Goal: Task Accomplishment & Management: Use online tool/utility

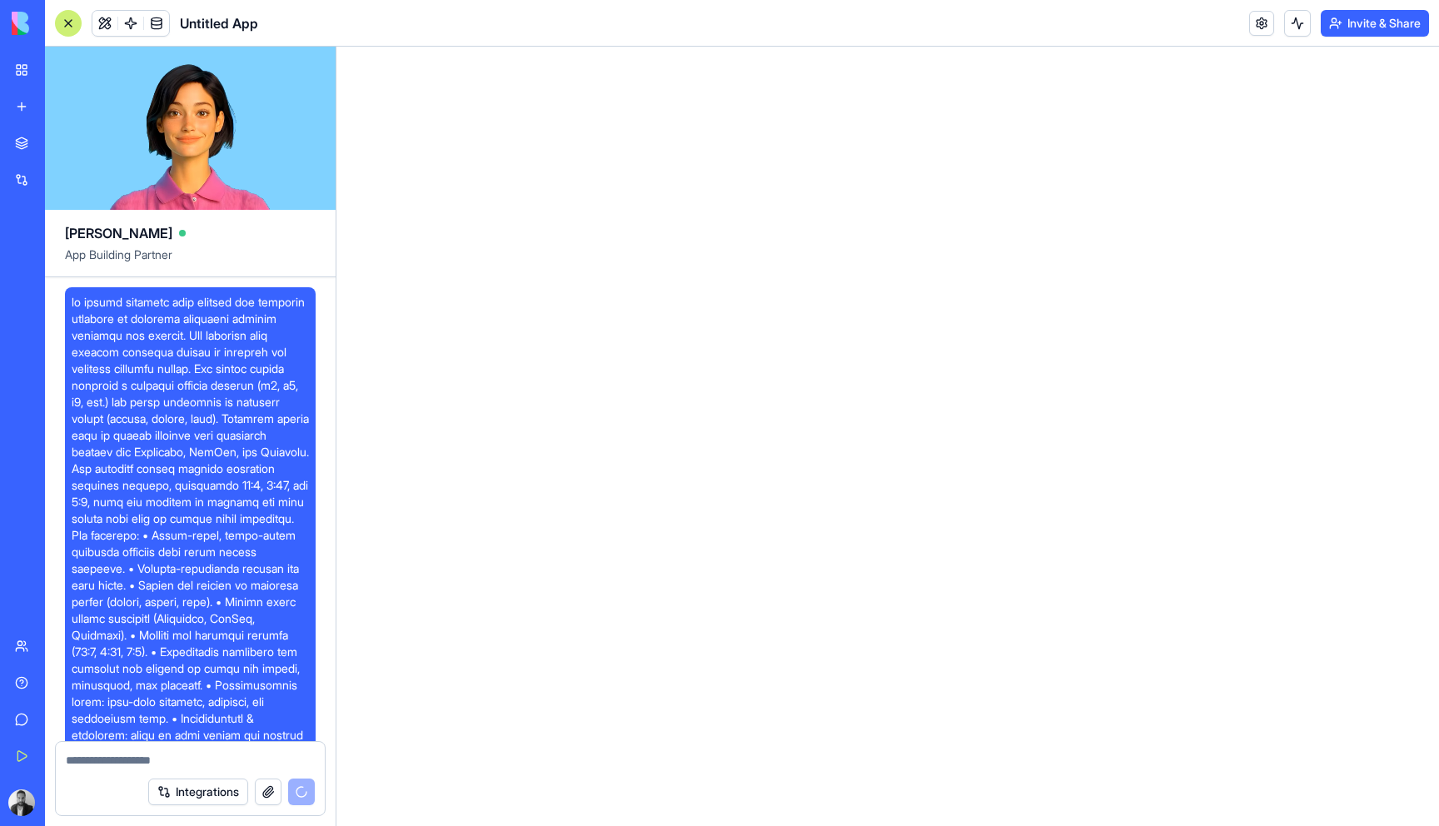
scroll to position [246, 0]
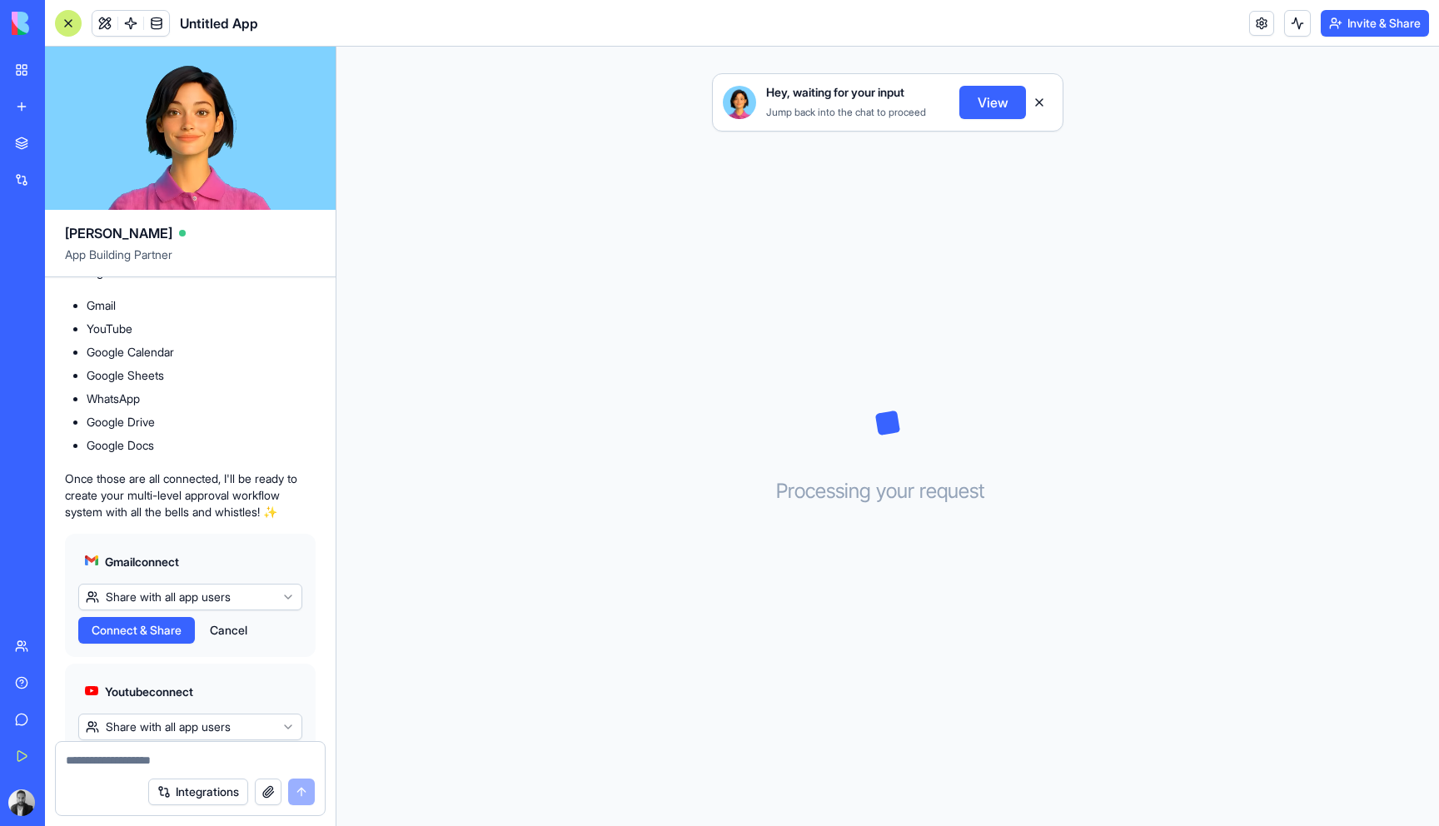
scroll to position [919, 0]
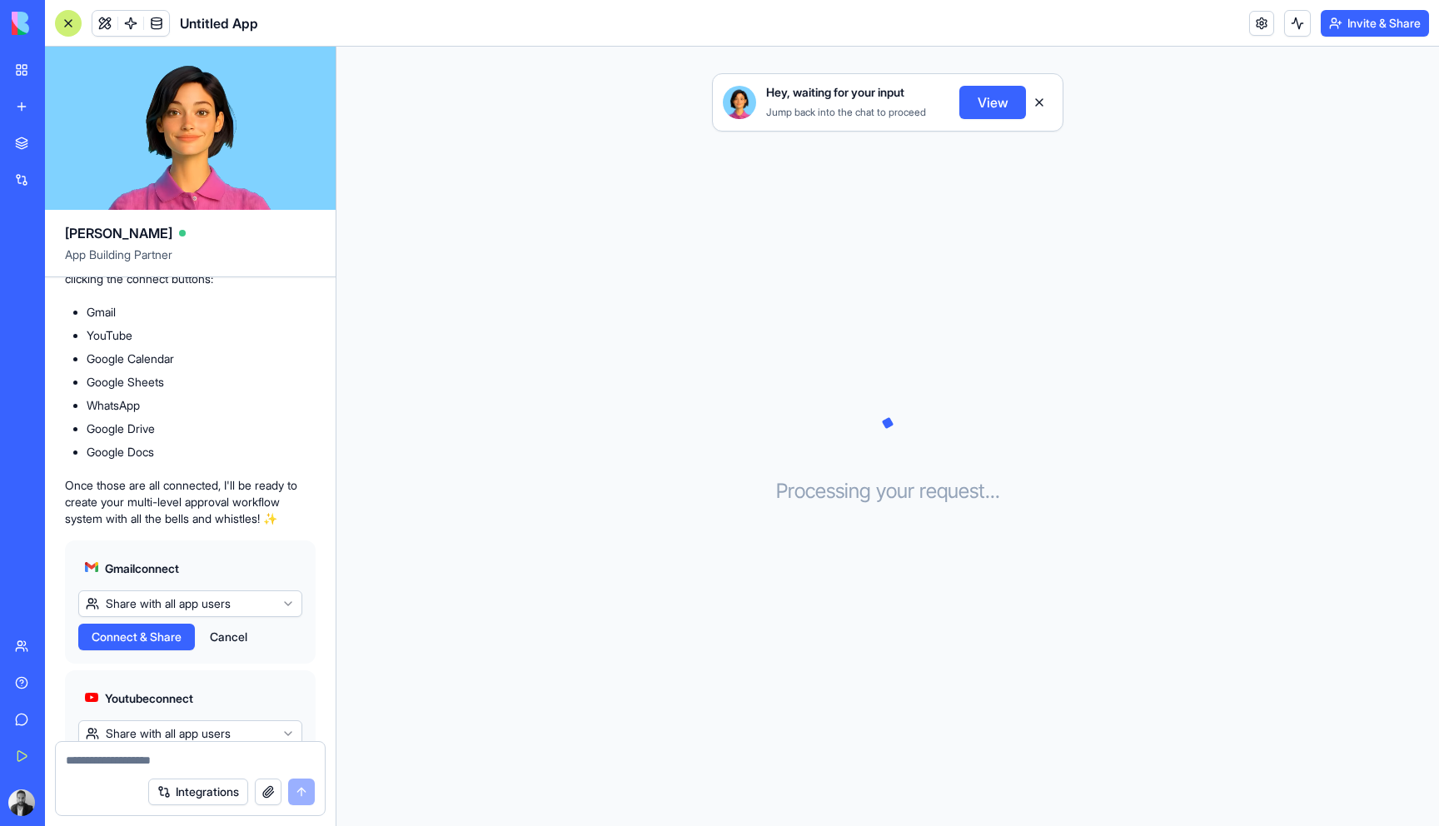
click at [973, 105] on button "View" at bounding box center [992, 102] width 67 height 33
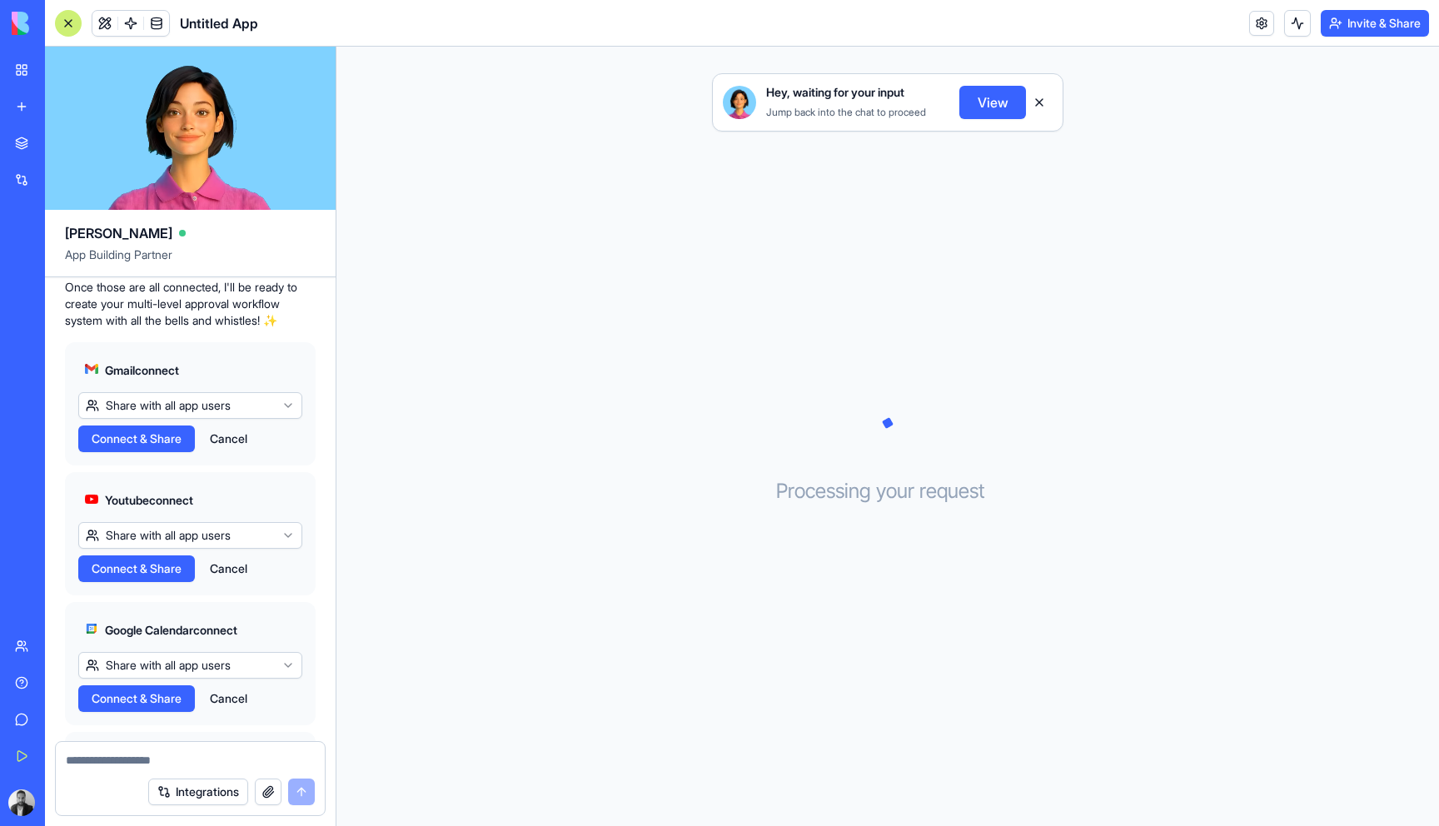
scroll to position [1132, 0]
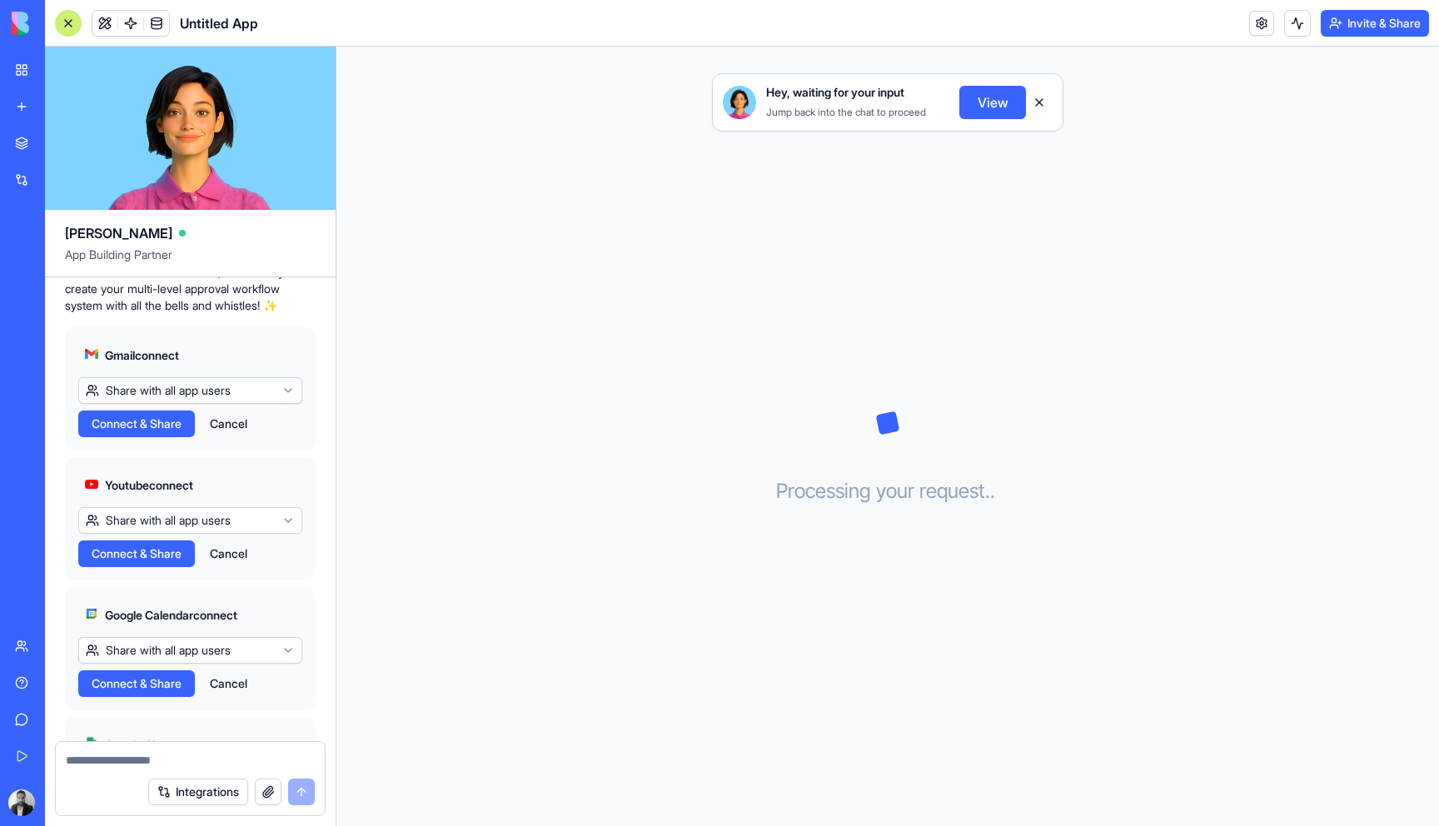
click at [154, 432] on span "Connect & Share" at bounding box center [137, 423] width 90 height 17
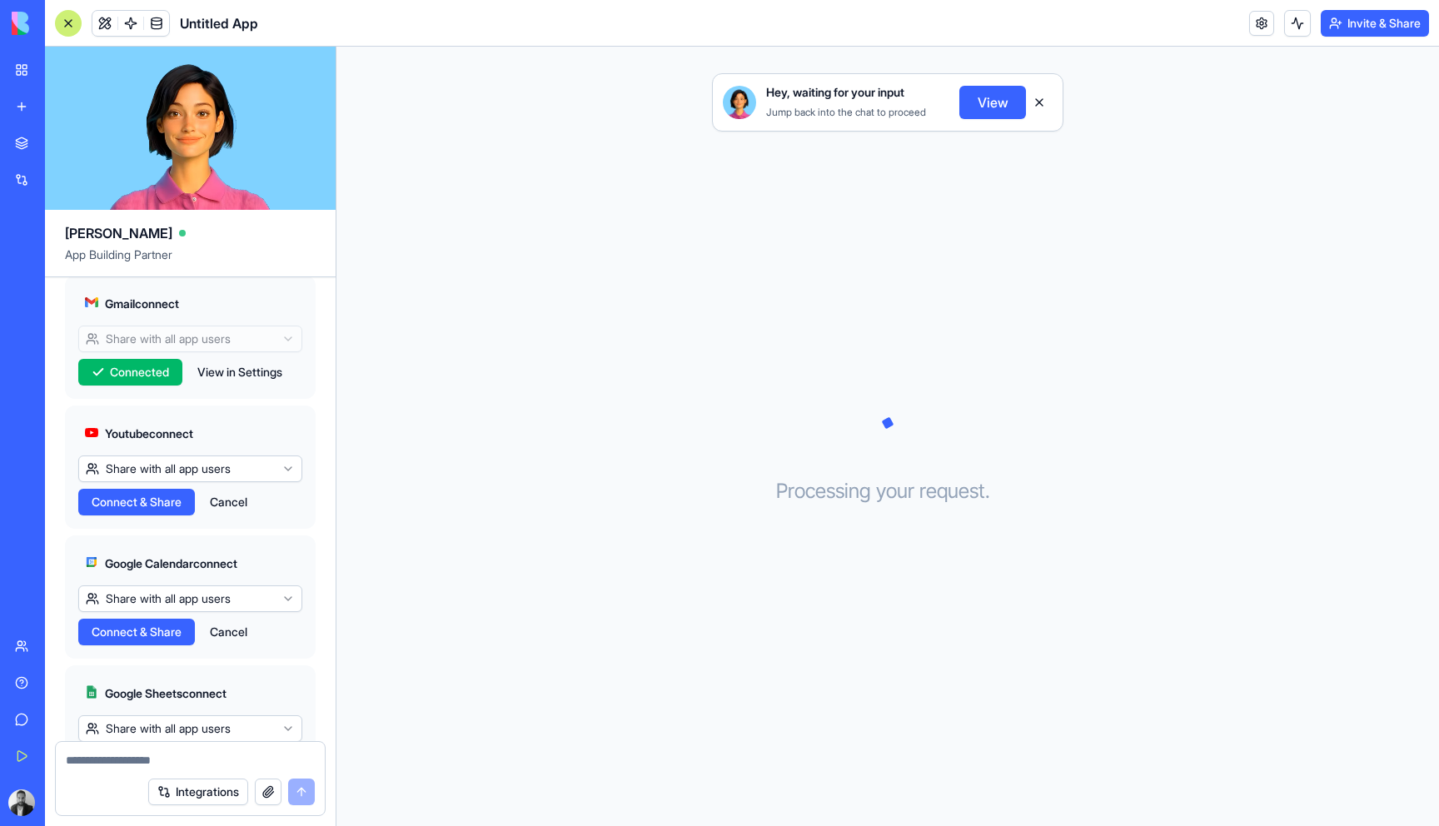
scroll to position [1186, 0]
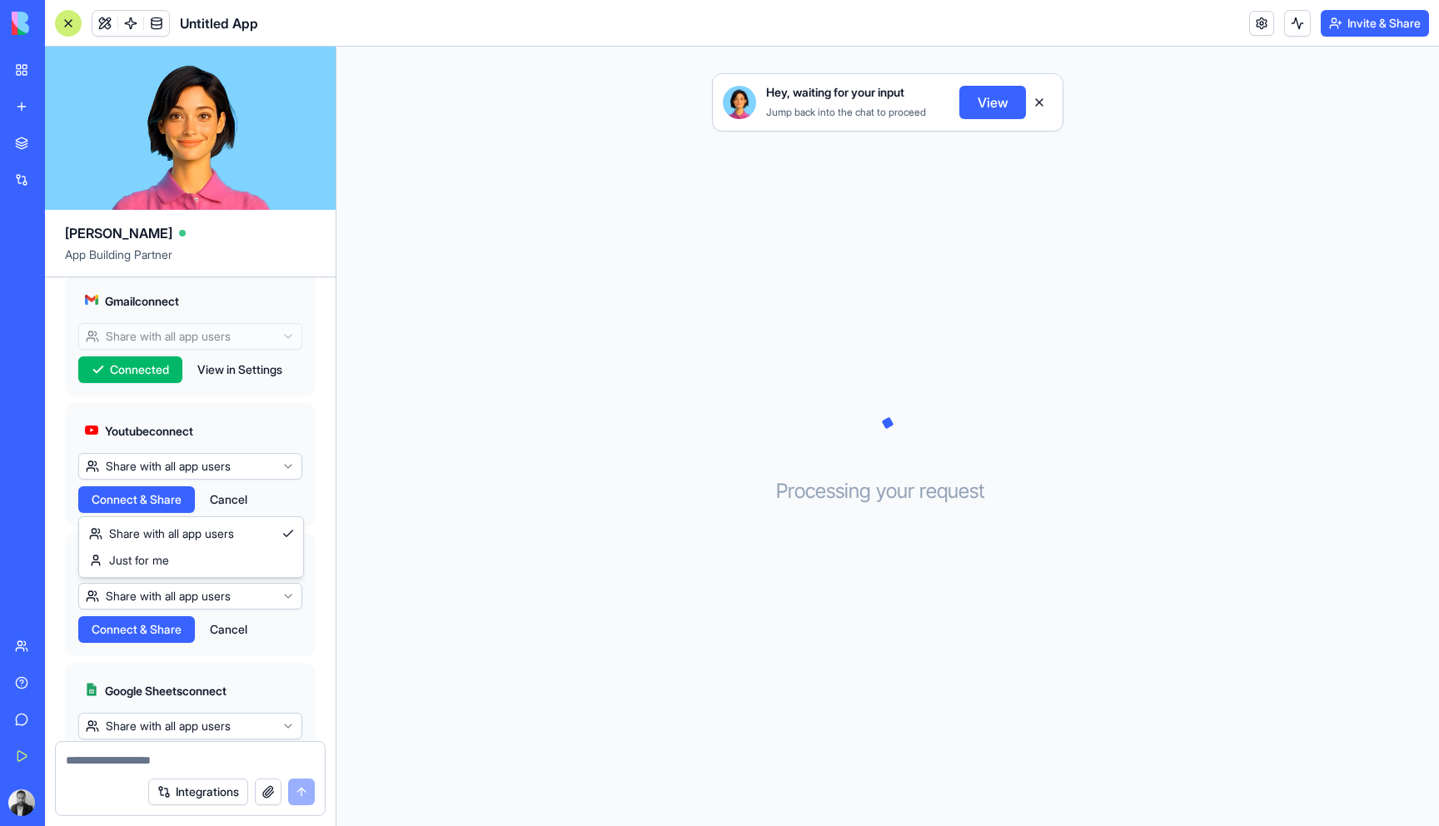
click at [157, 500] on html "BETA My Workspace New app Marketplace Integrations Recent Untitled App AI Logo …" at bounding box center [719, 413] width 1439 height 826
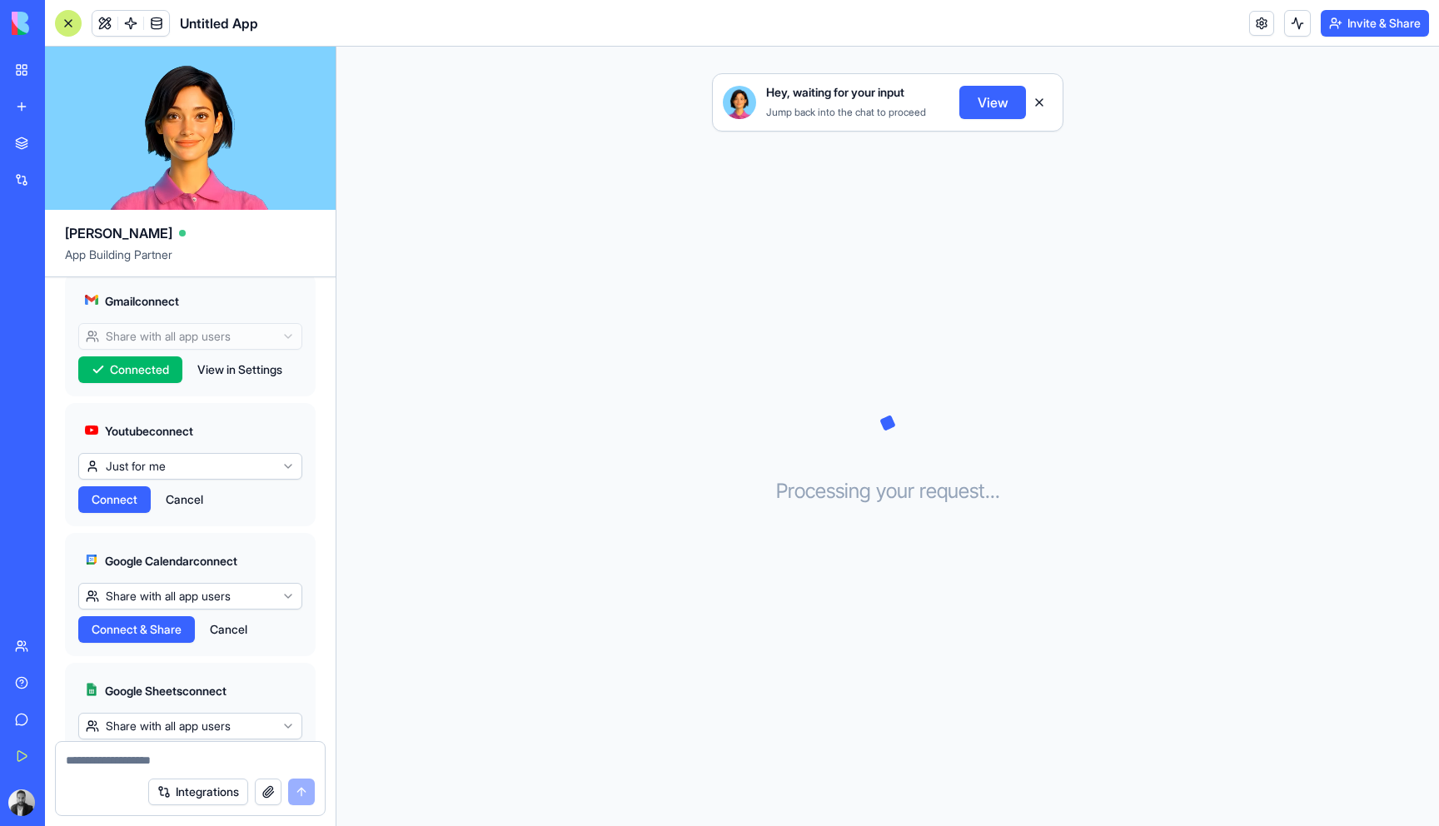
click at [237, 383] on button "View in Settings" at bounding box center [240, 369] width 102 height 27
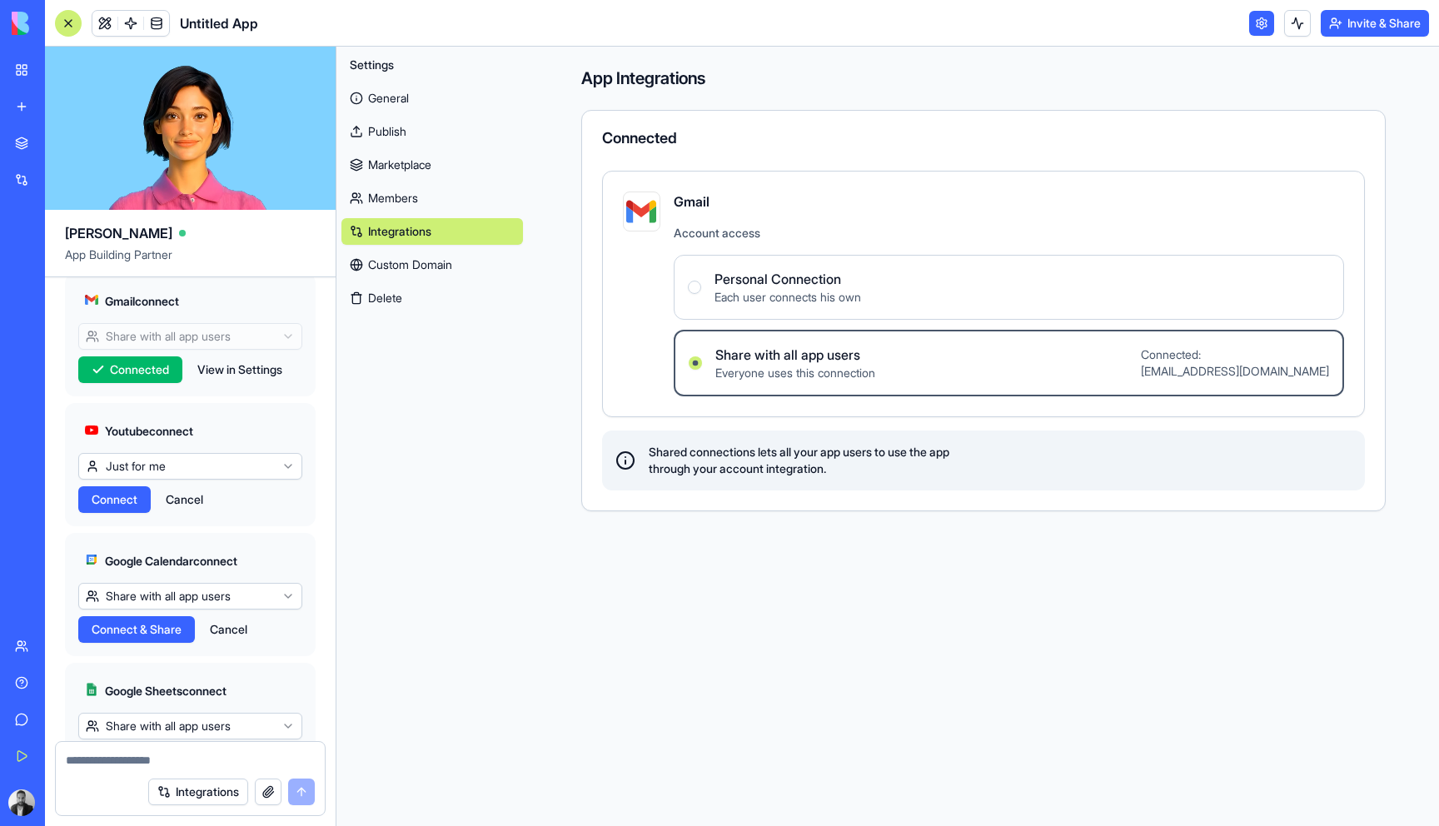
click at [697, 284] on Connection "Personal Connection Each user connects his own" at bounding box center [694, 287] width 13 height 13
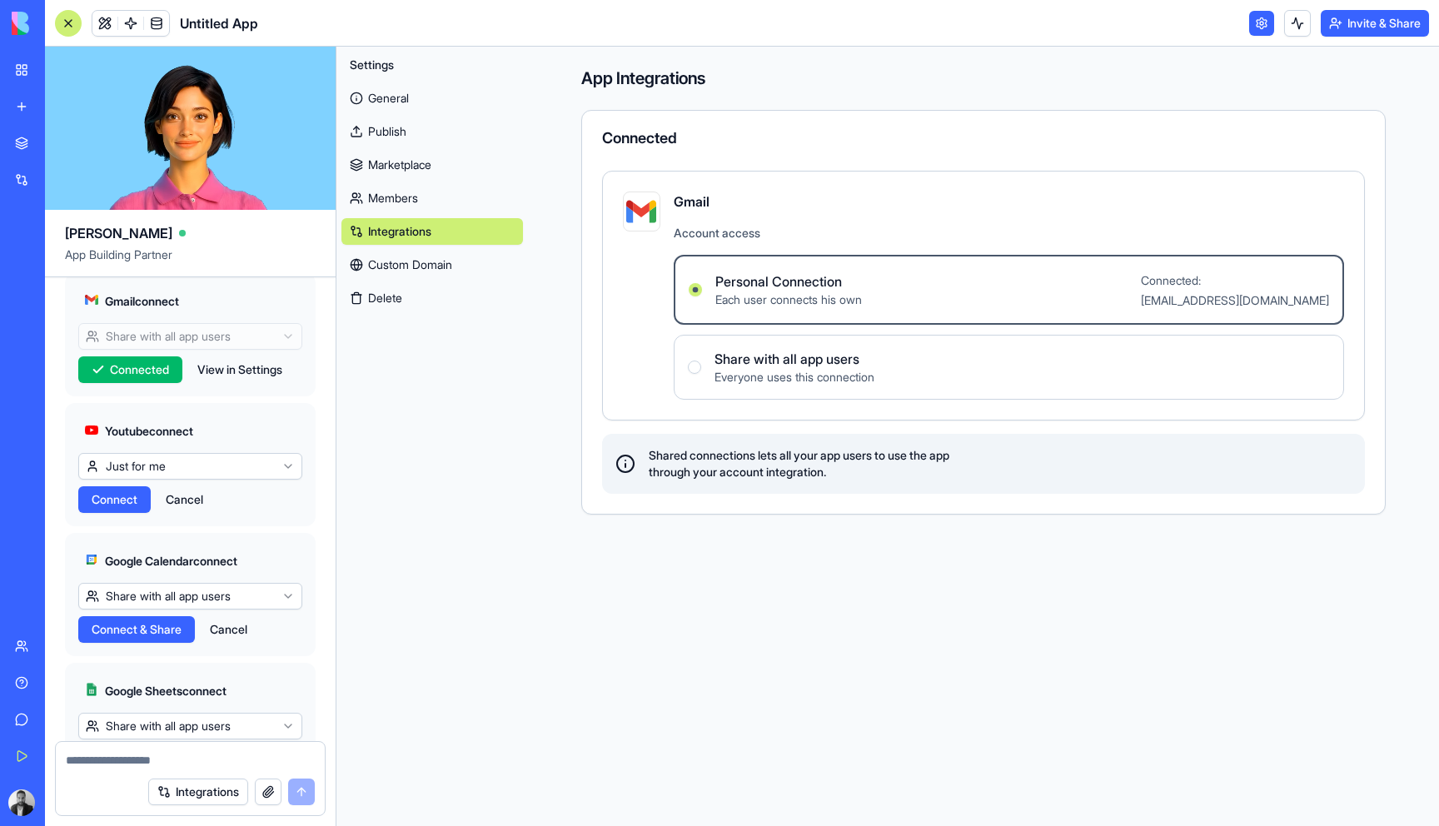
click at [131, 508] on span "Connect" at bounding box center [115, 499] width 46 height 17
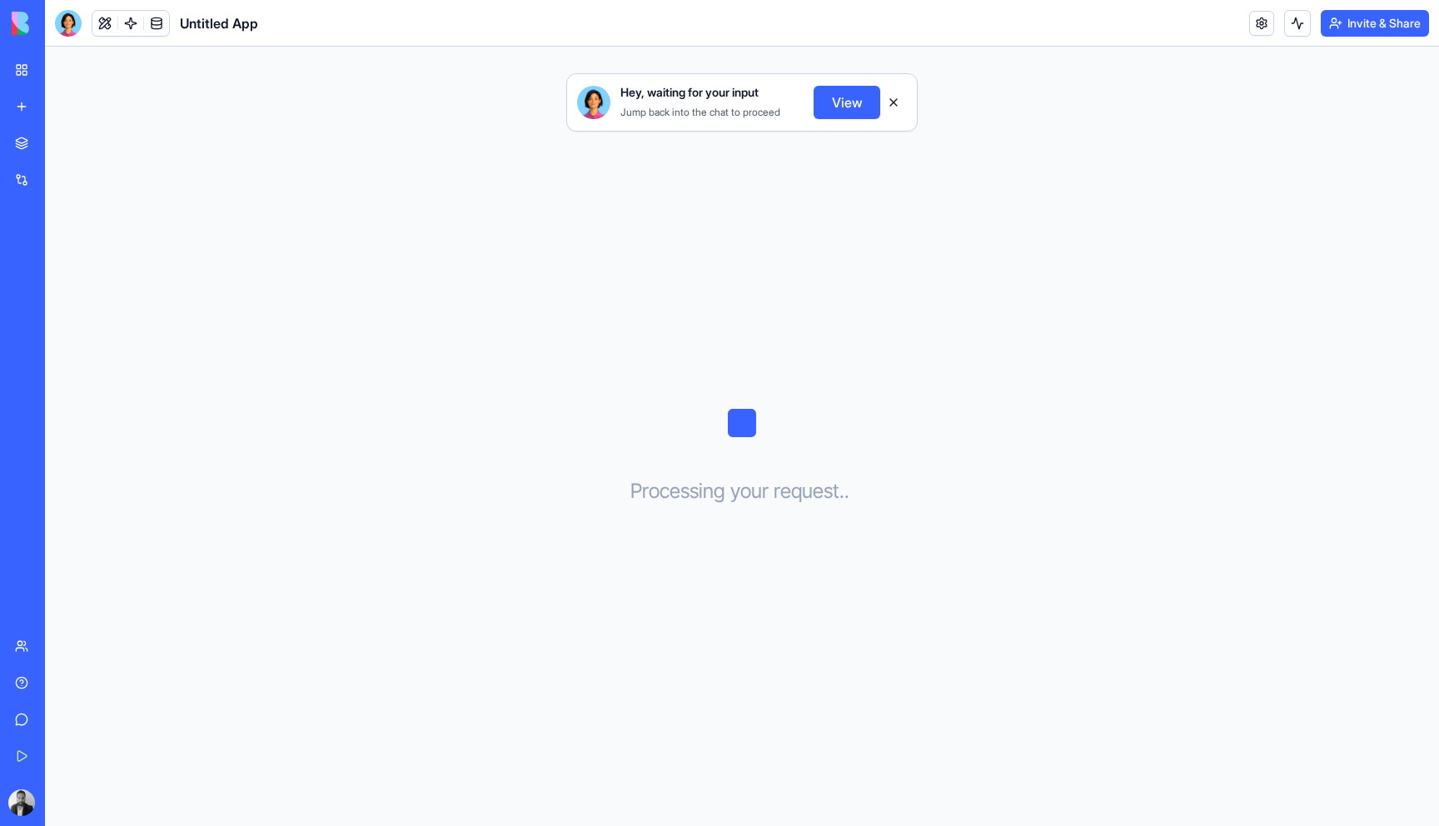
click at [62, 257] on div "Untitled App" at bounding box center [38, 259] width 47 height 17
click at [832, 102] on button "View" at bounding box center [846, 102] width 67 height 33
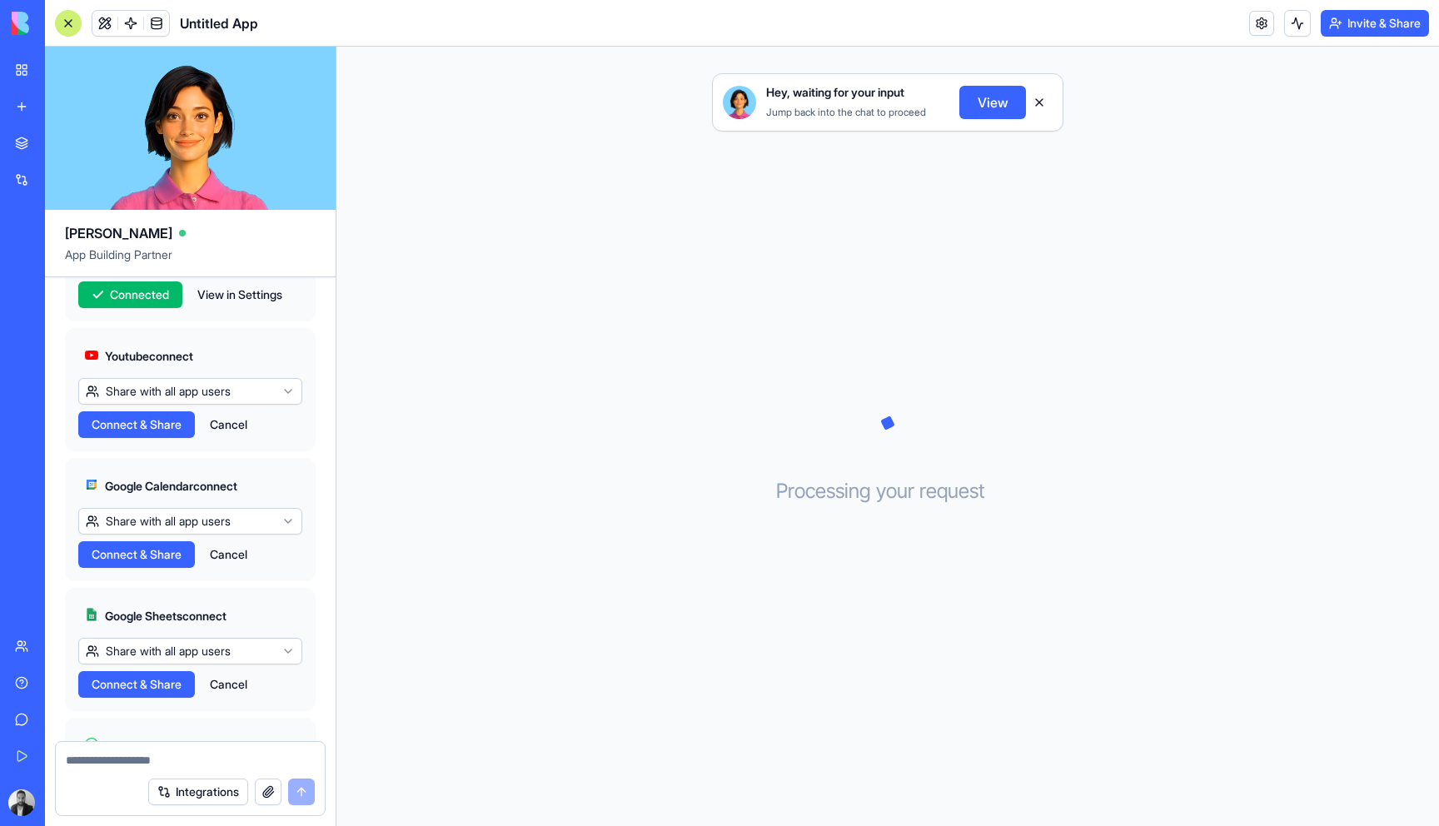
scroll to position [1261, 0]
click at [230, 439] on button "Cancel" at bounding box center [228, 425] width 54 height 27
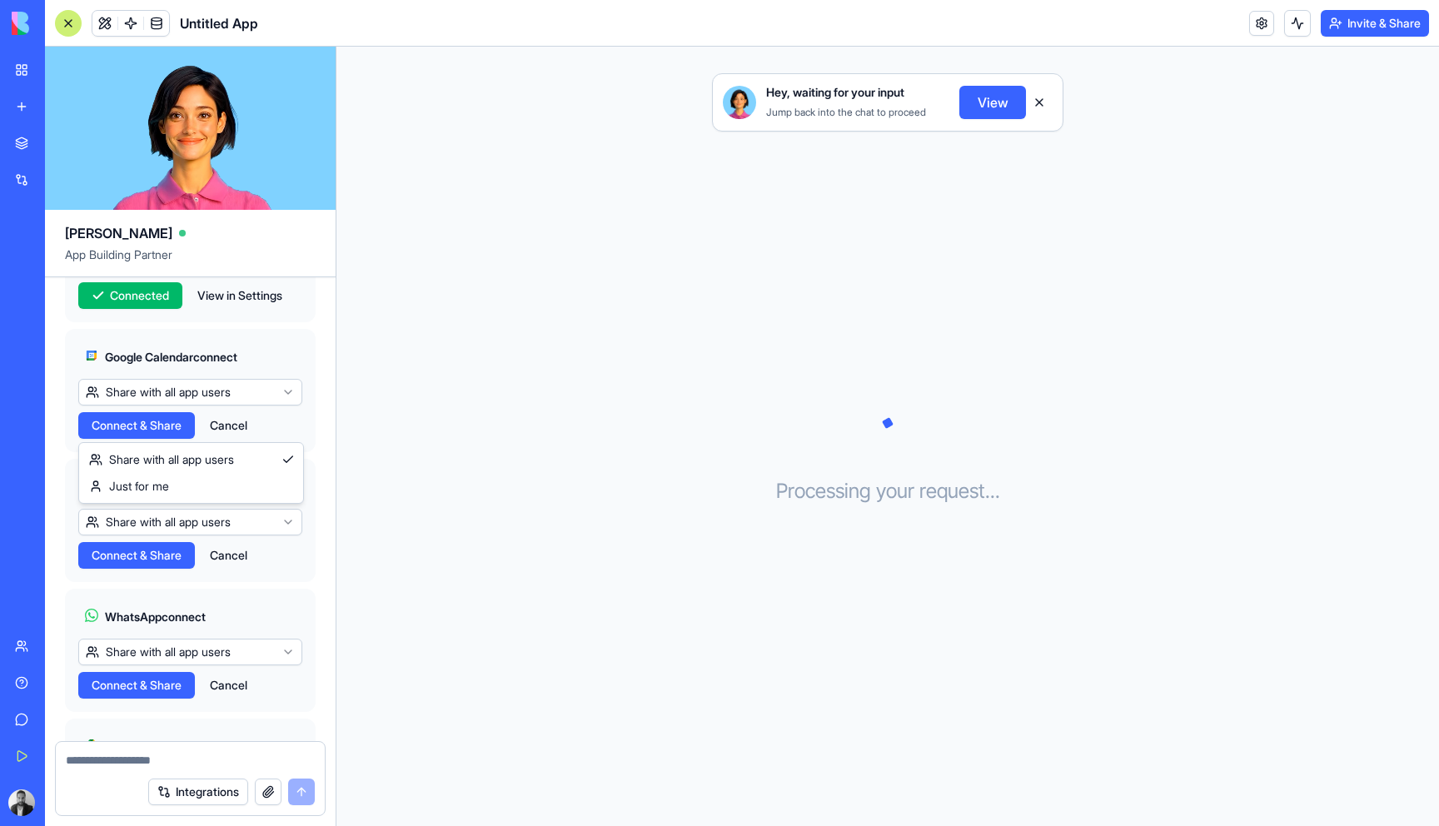
click at [231, 416] on html "BETA My Workspace New app Marketplace Integrations Recent Untitled App AI Logo …" at bounding box center [719, 413] width 1439 height 826
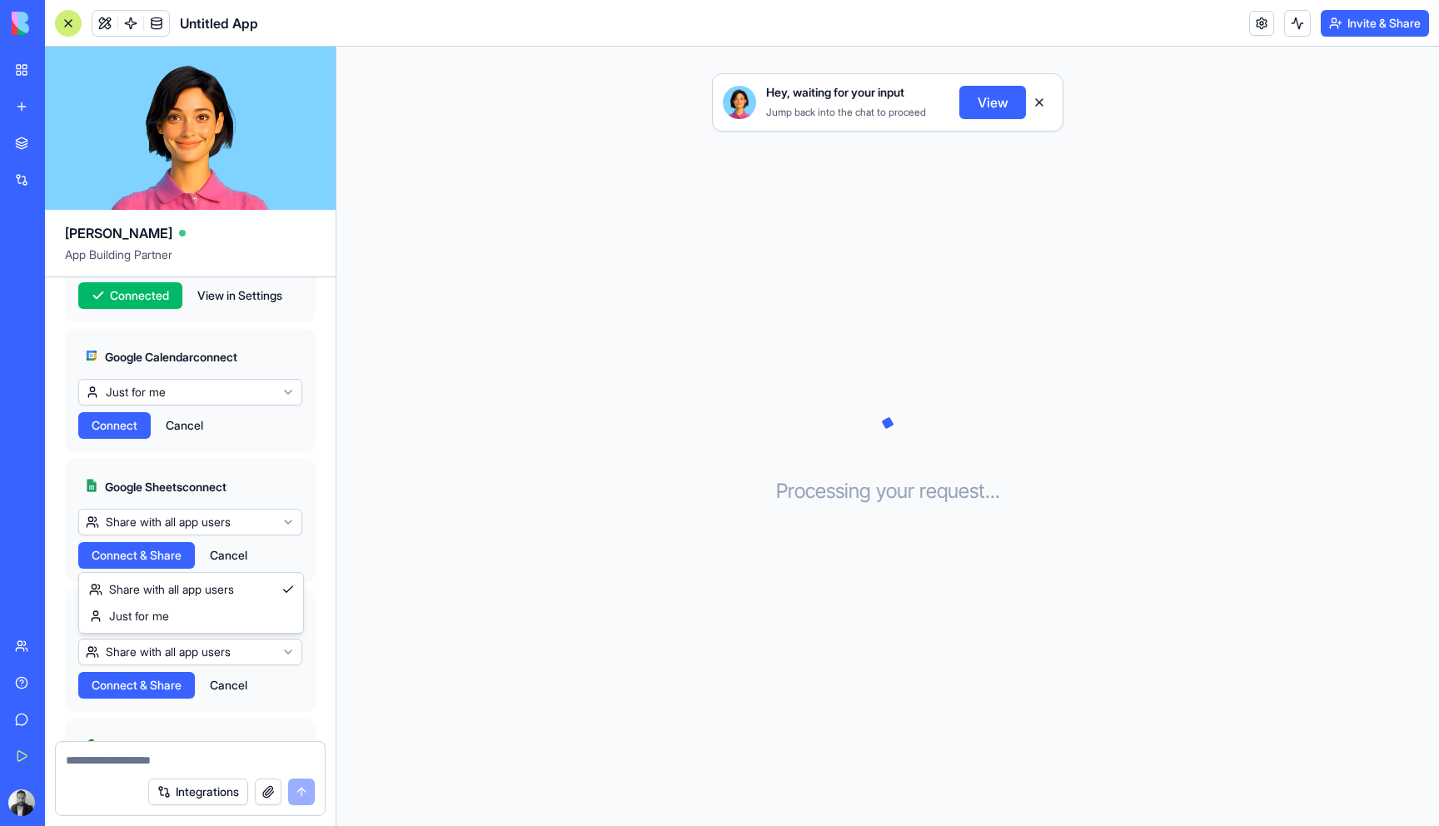
click at [250, 552] on html "BETA My Workspace New app Marketplace Integrations Recent Untitled App AI Logo …" at bounding box center [719, 413] width 1439 height 826
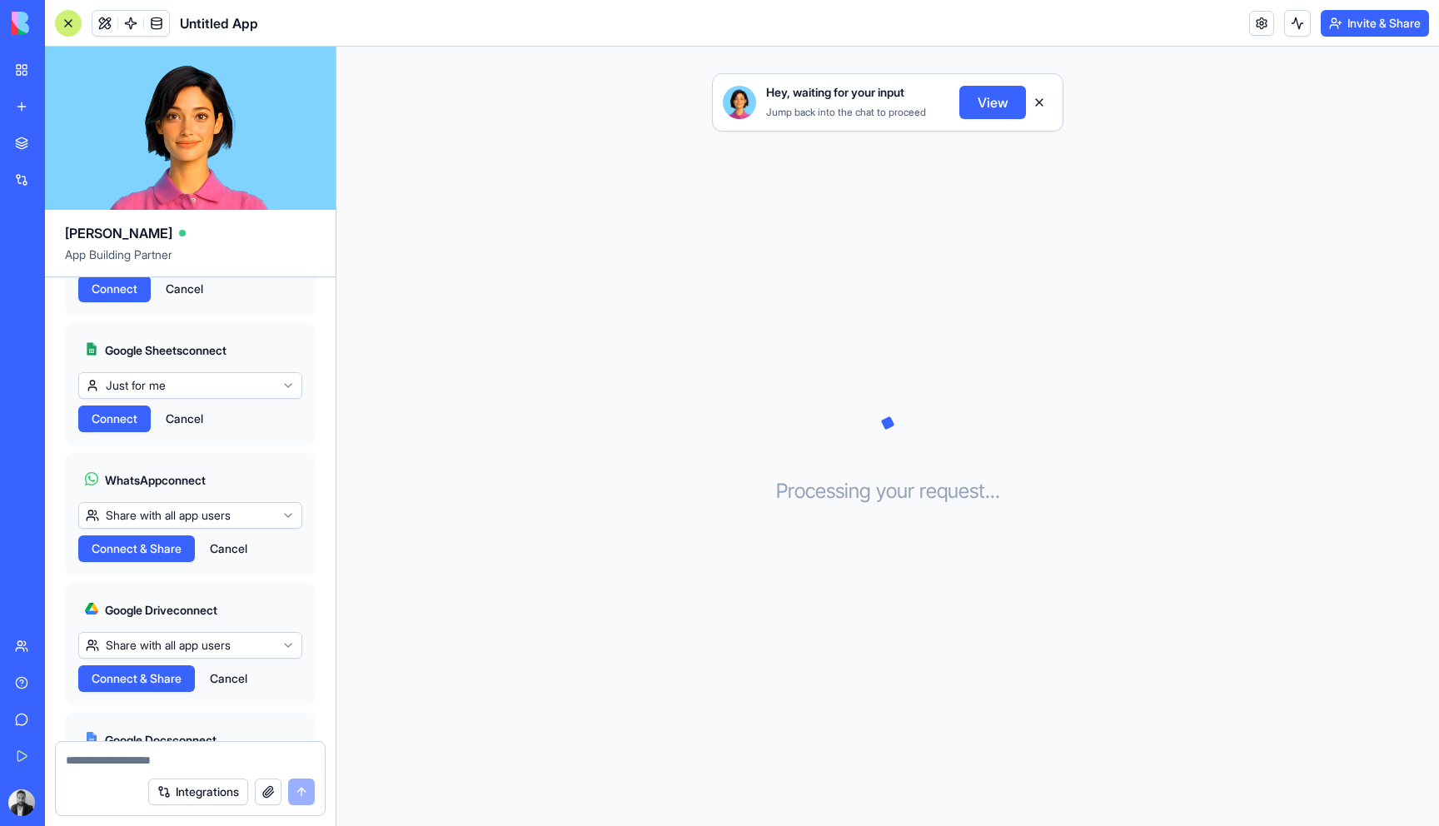
scroll to position [1426, 0]
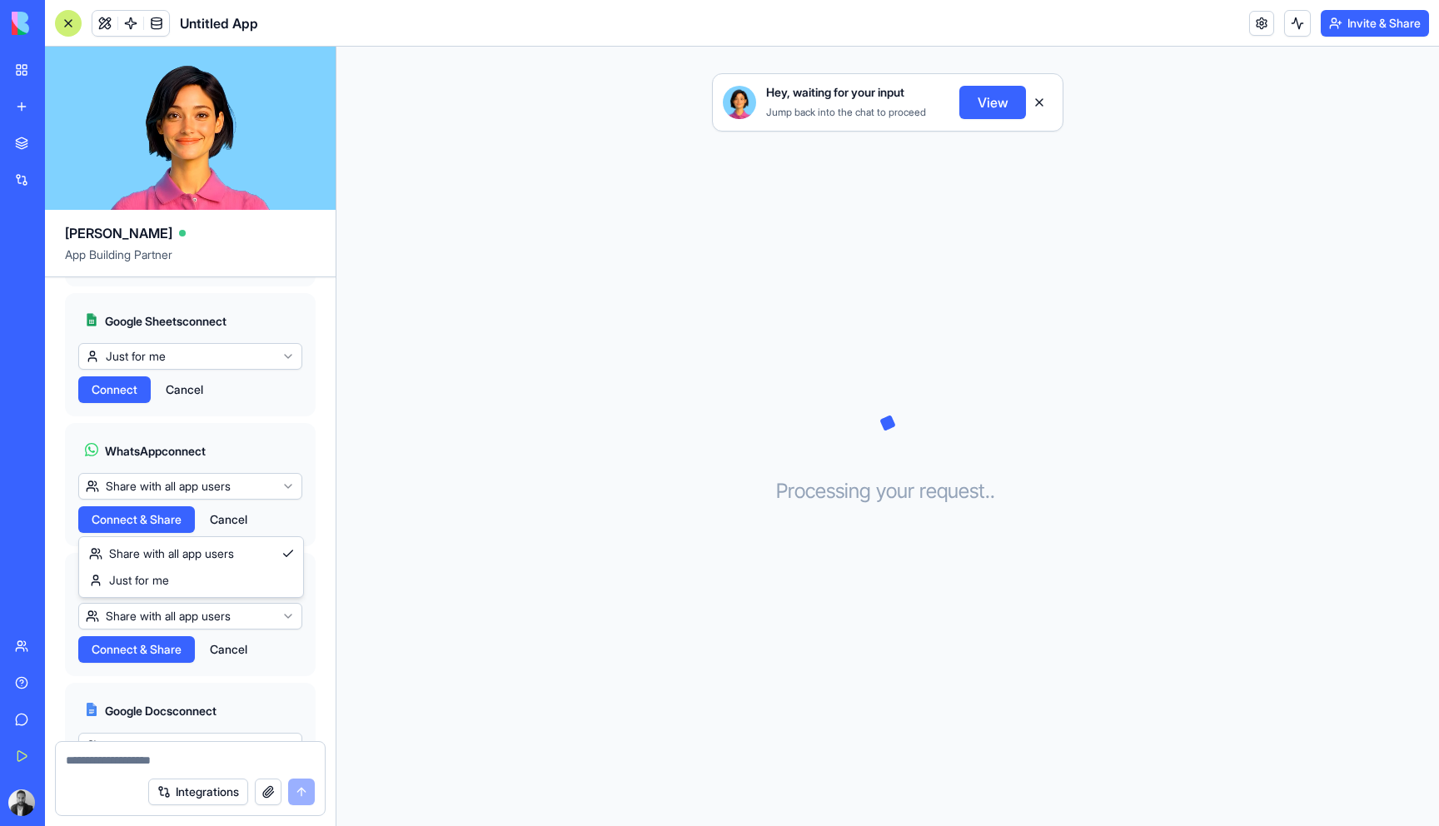
click at [222, 525] on html "BETA My Workspace New app Marketplace Integrations Recent Untitled App AI Logo …" at bounding box center [719, 413] width 1439 height 826
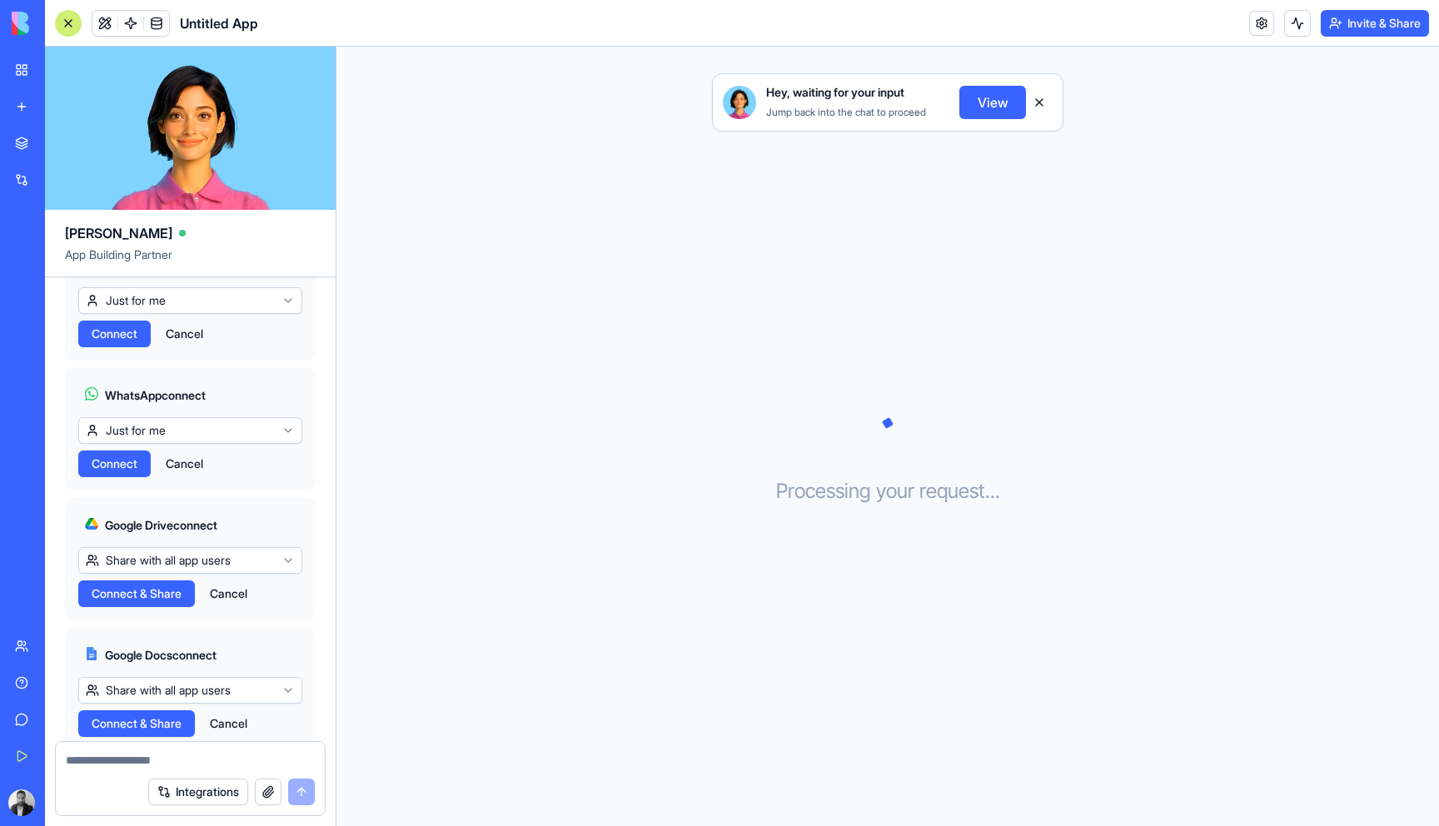
scroll to position [1568, 0]
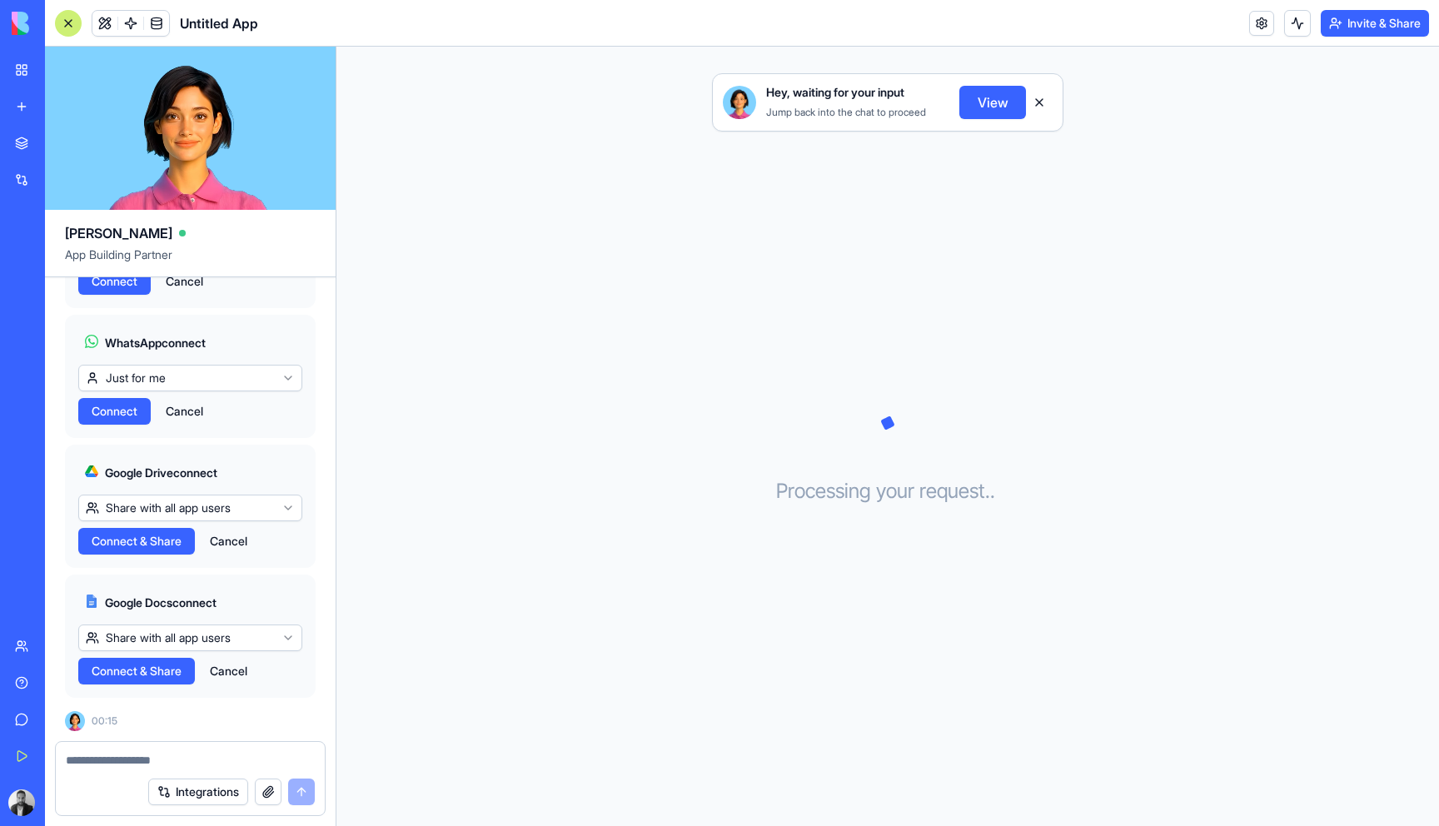
click at [236, 550] on button "Cancel" at bounding box center [228, 541] width 54 height 27
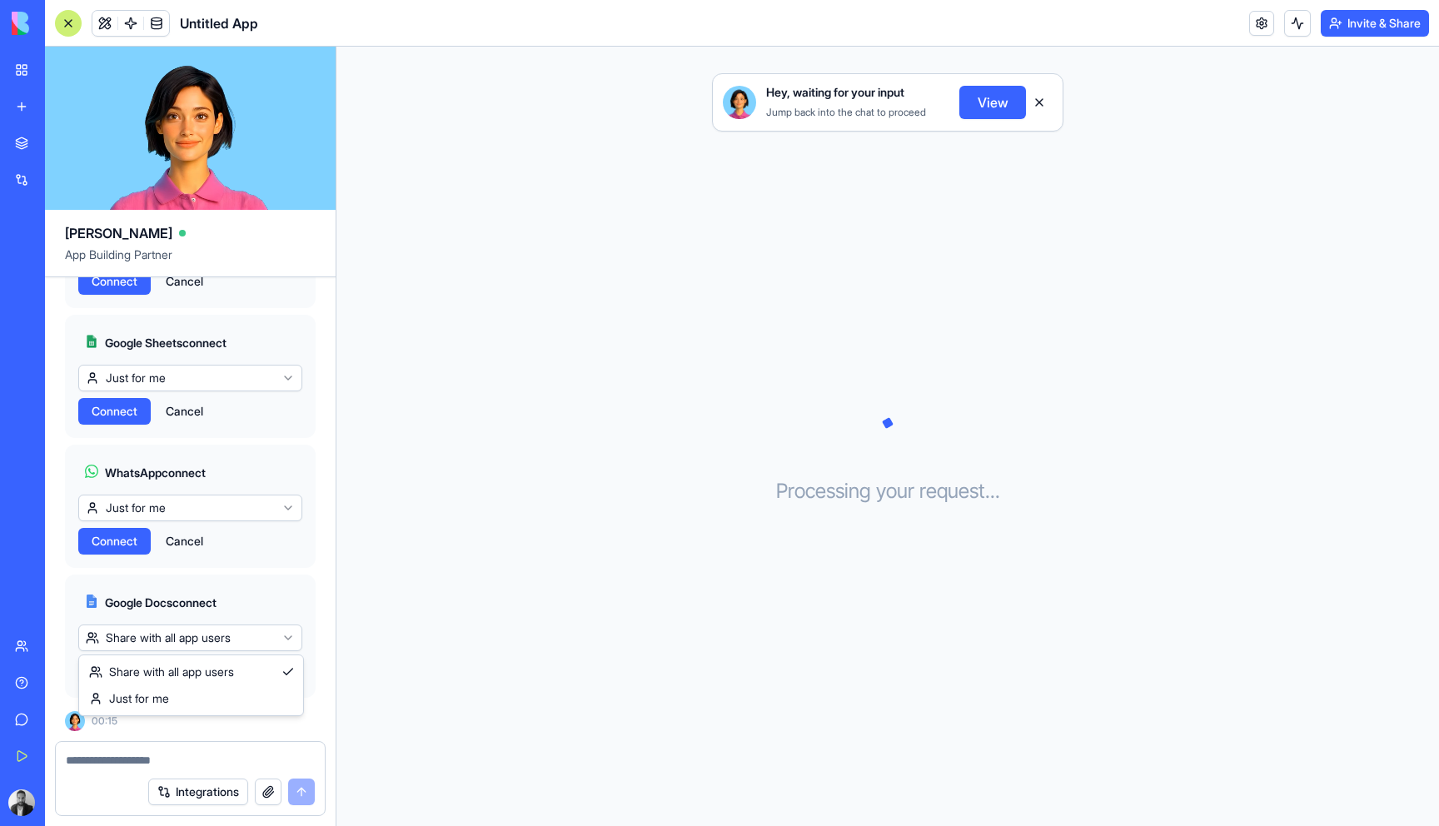
click at [229, 639] on html "BETA My Workspace New app Marketplace Integrations Recent Untitled App AI Logo …" at bounding box center [719, 413] width 1439 height 826
click at [136, 672] on span "Connect" at bounding box center [115, 671] width 46 height 17
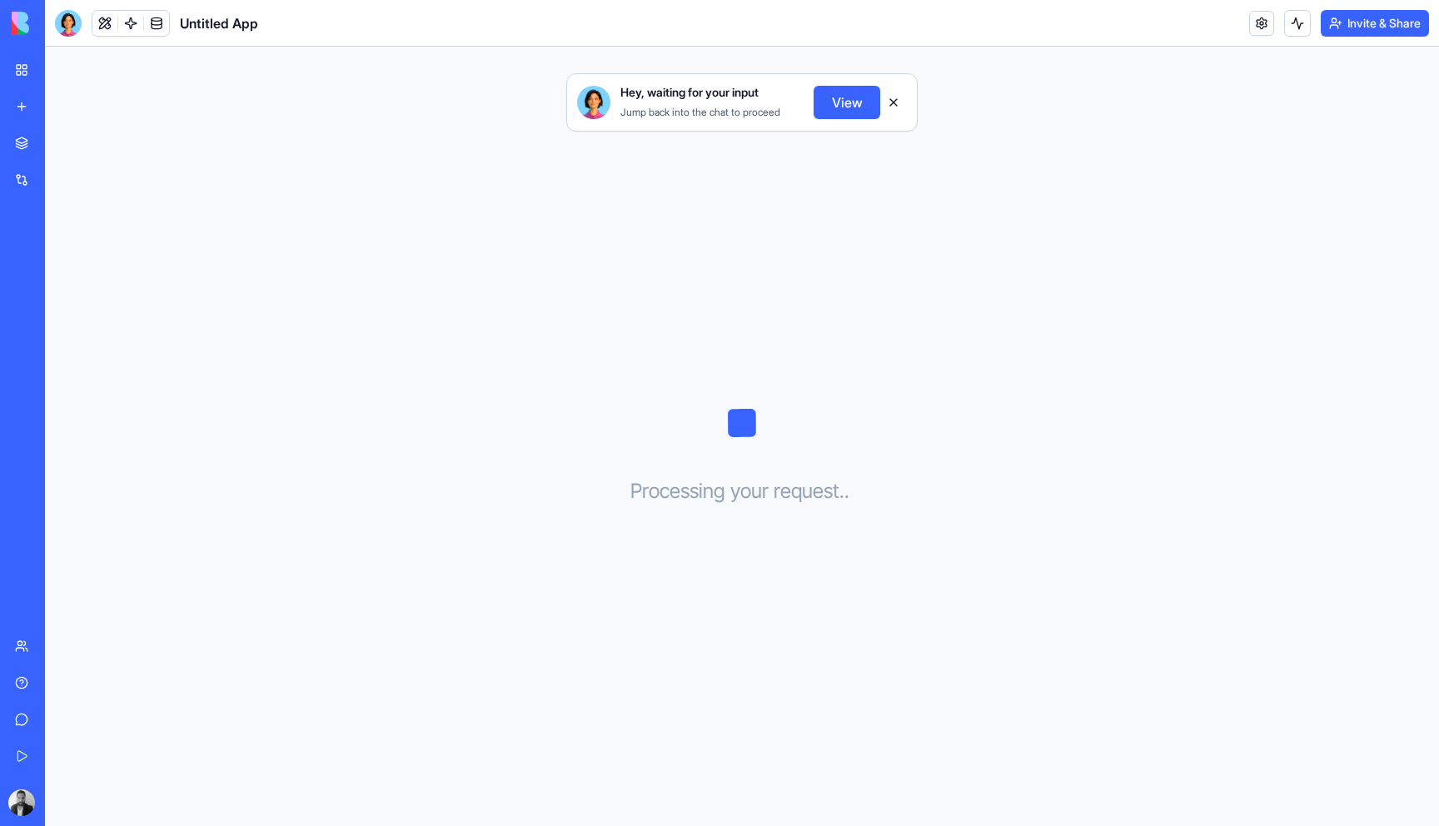
click at [844, 99] on button "View" at bounding box center [846, 102] width 67 height 33
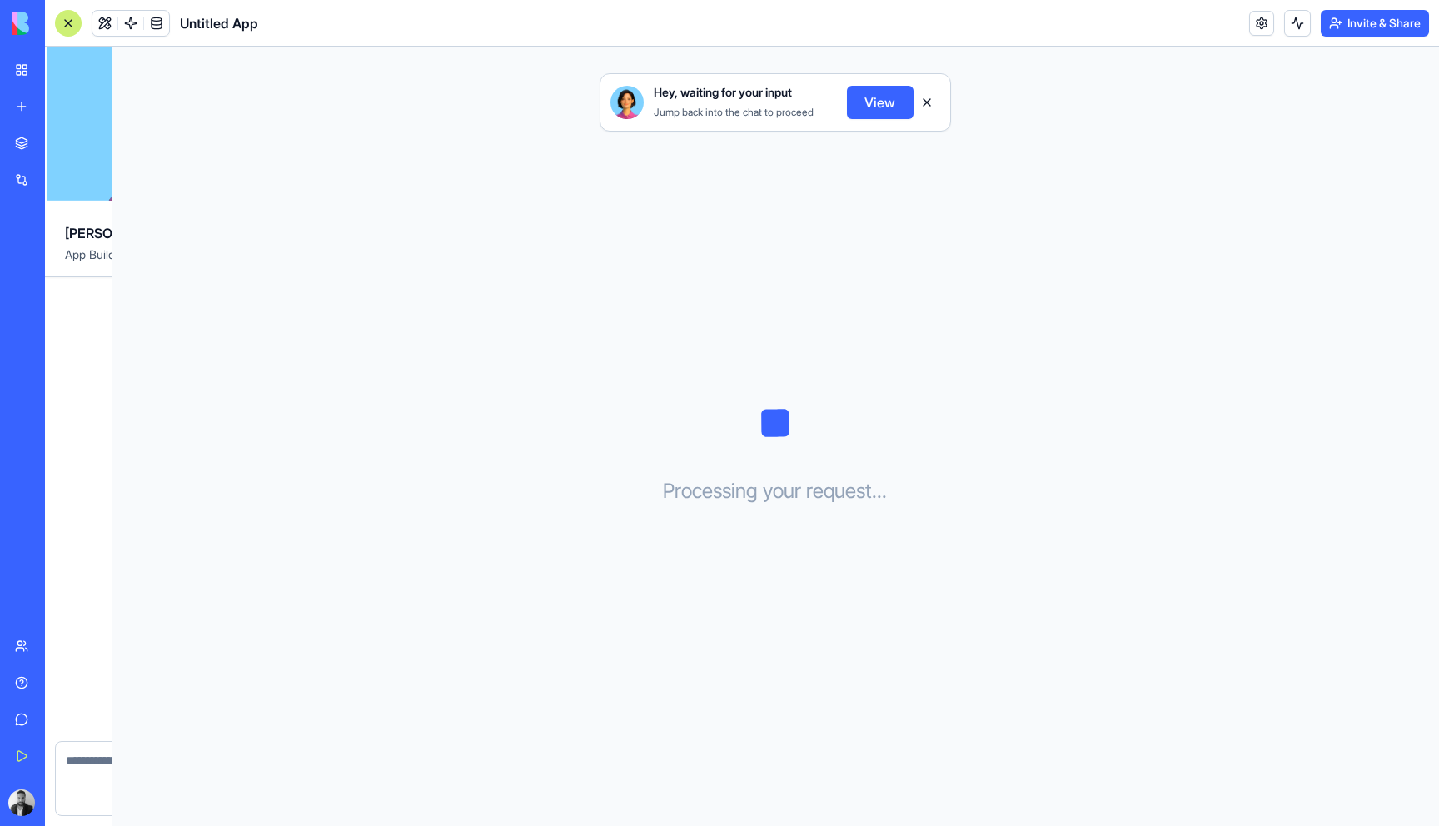
scroll to position [1438, 0]
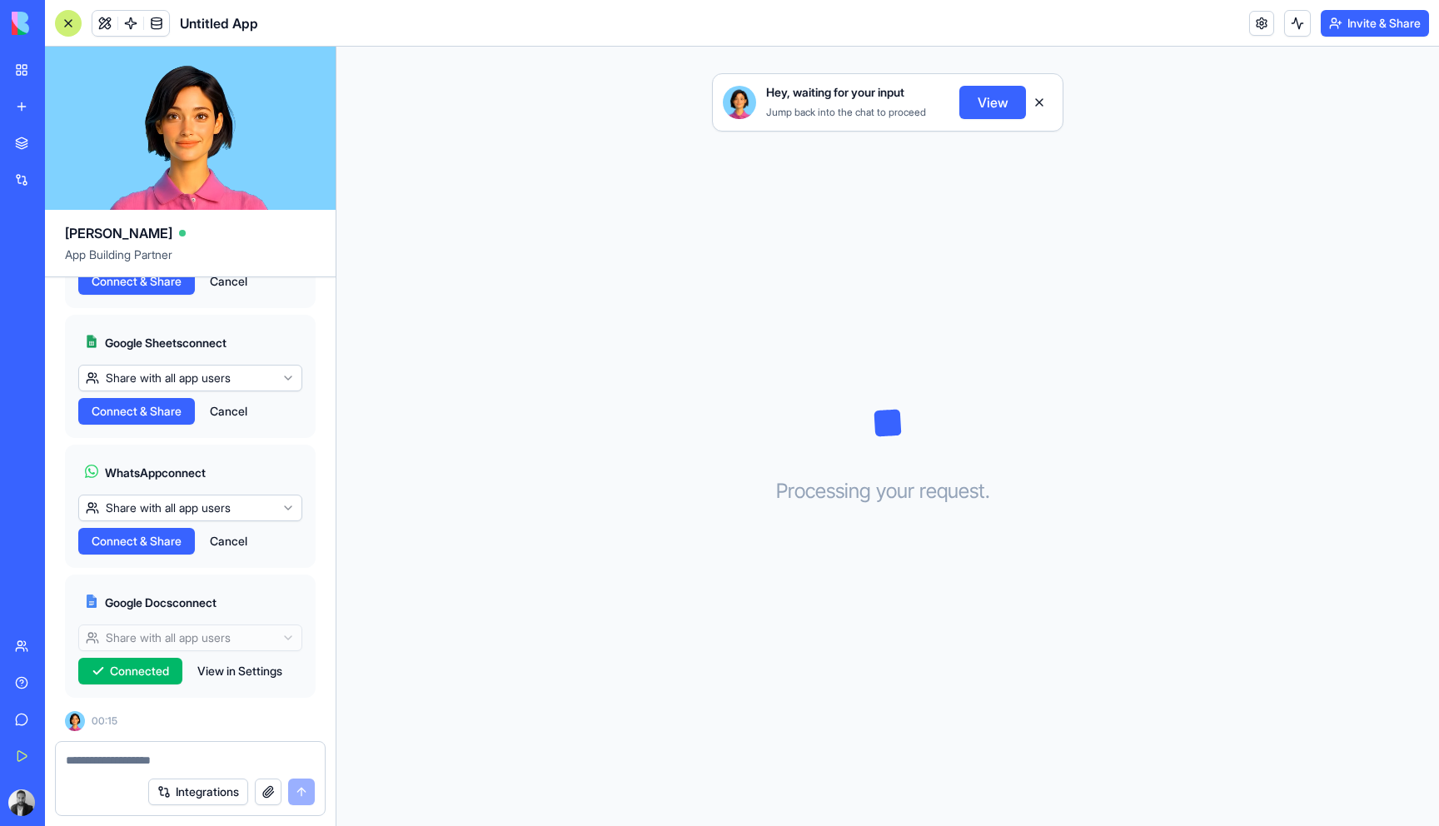
click at [159, 543] on span "Connect & Share" at bounding box center [137, 541] width 90 height 17
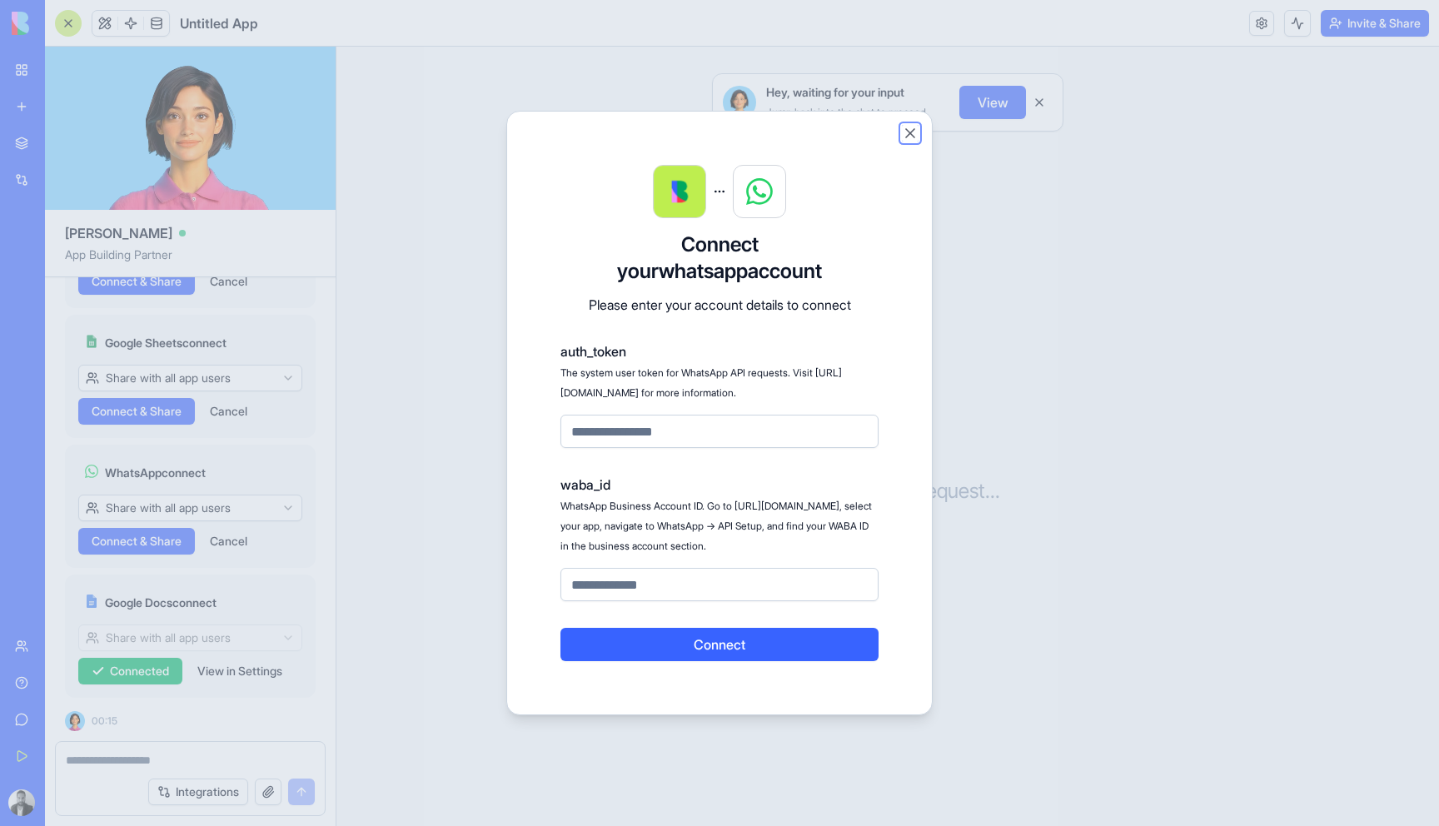
click at [907, 125] on button "Close" at bounding box center [910, 133] width 17 height 17
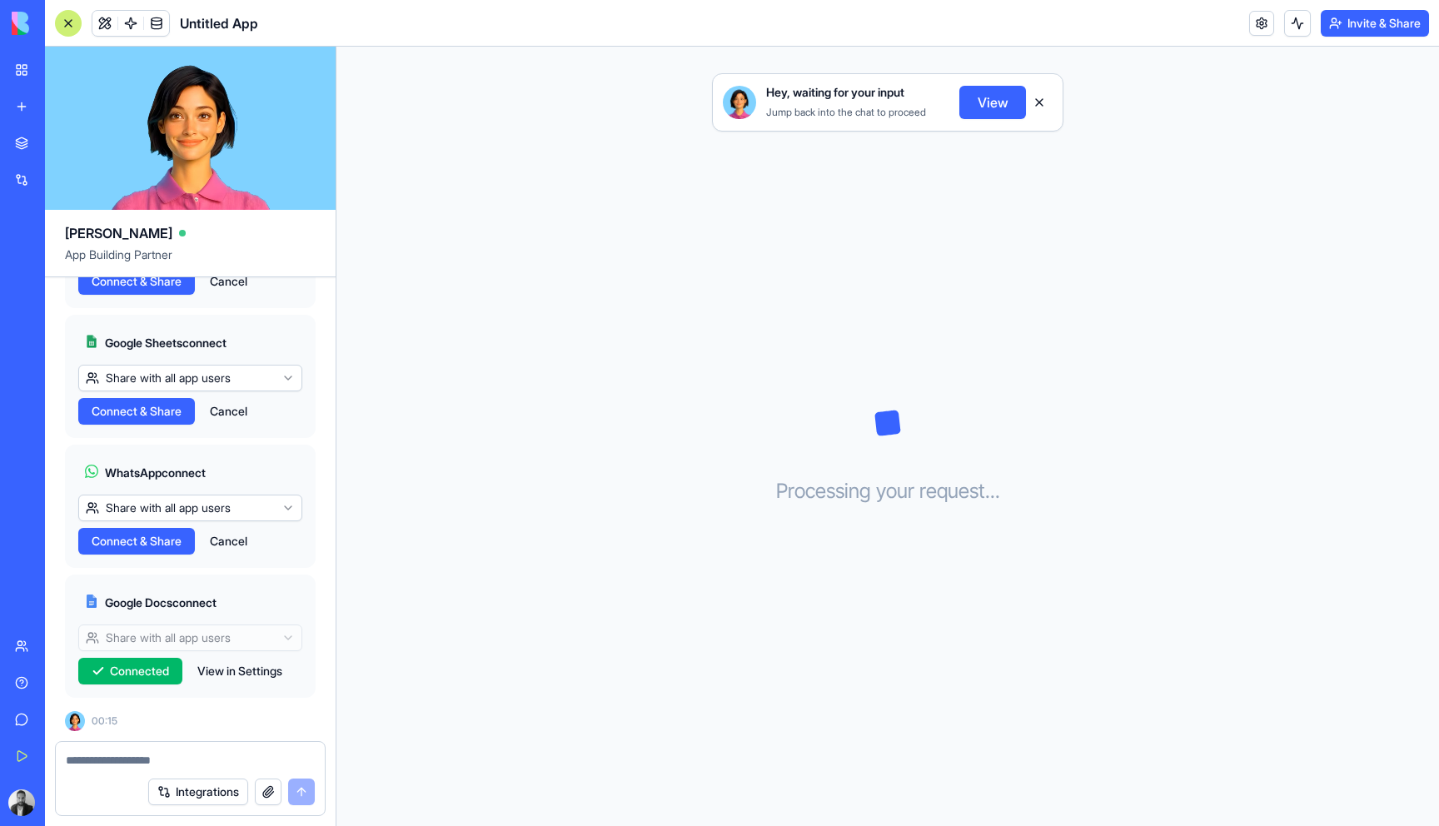
click at [236, 539] on button "Cancel" at bounding box center [228, 541] width 54 height 27
click at [170, 506] on html "BETA My Workspace New app Marketplace Integrations Recent Untitled App AI Logo …" at bounding box center [719, 413] width 1439 height 826
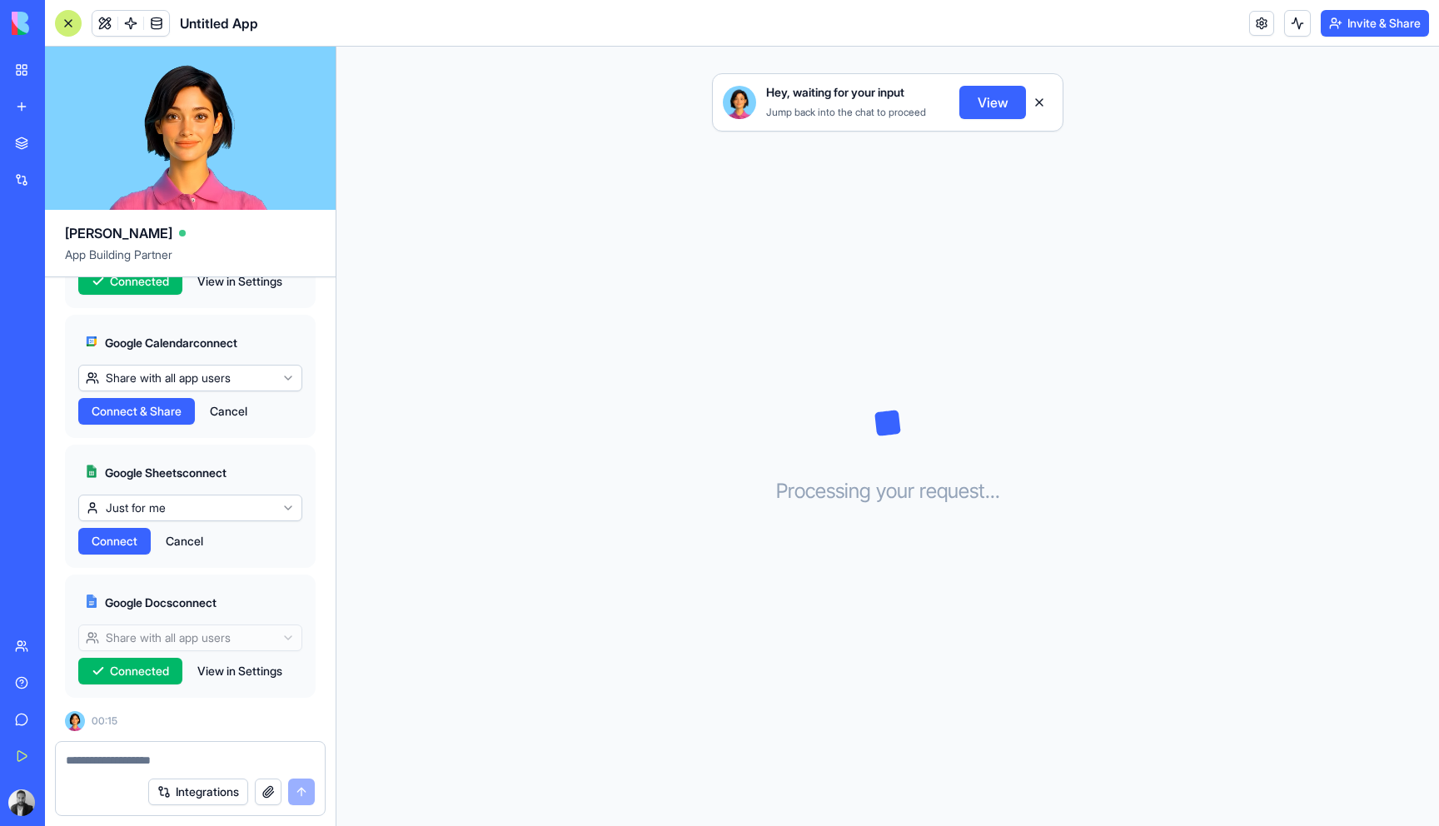
click at [131, 550] on button "Connect" at bounding box center [114, 541] width 72 height 27
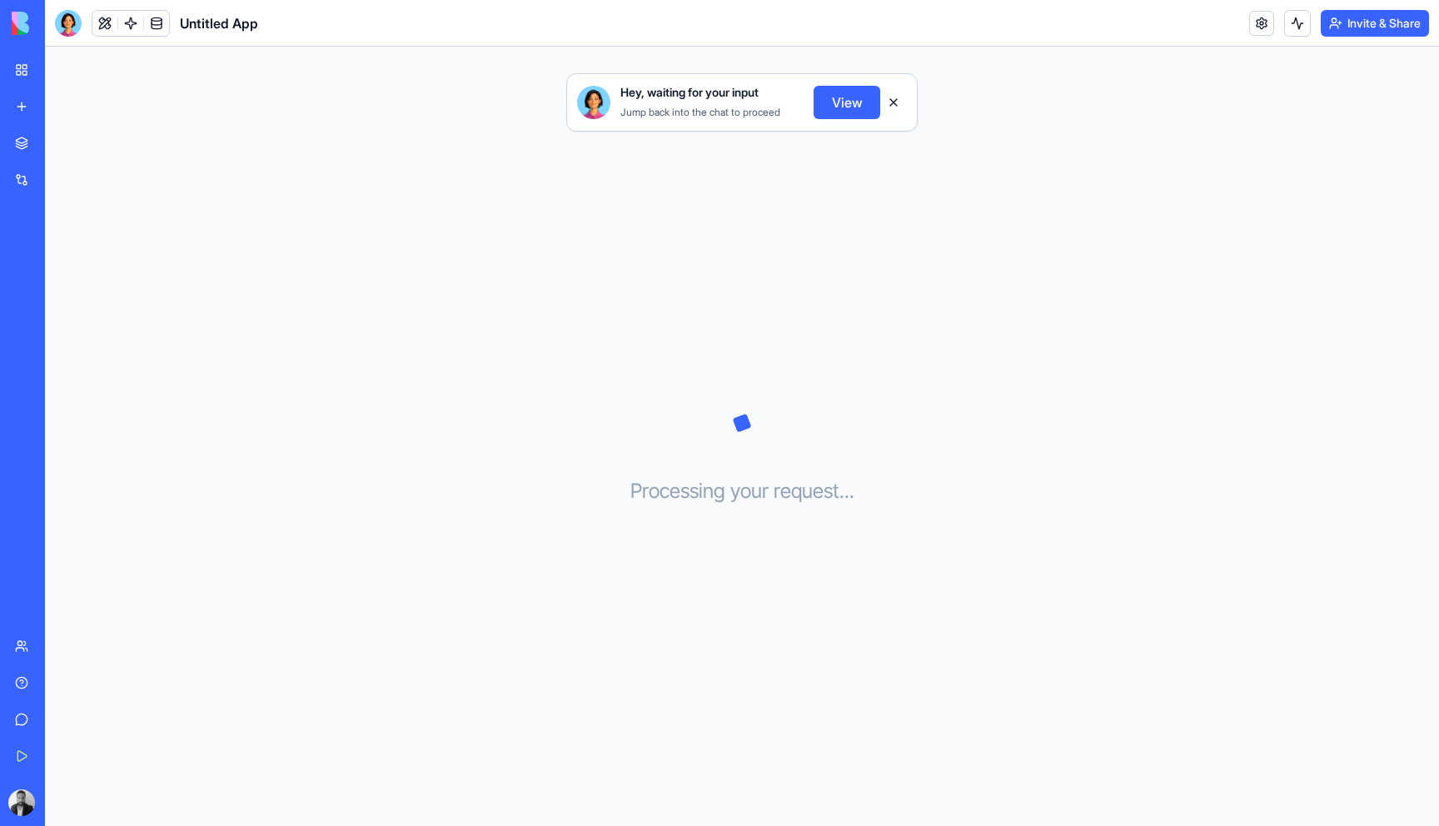
click at [838, 102] on button "View" at bounding box center [846, 102] width 67 height 33
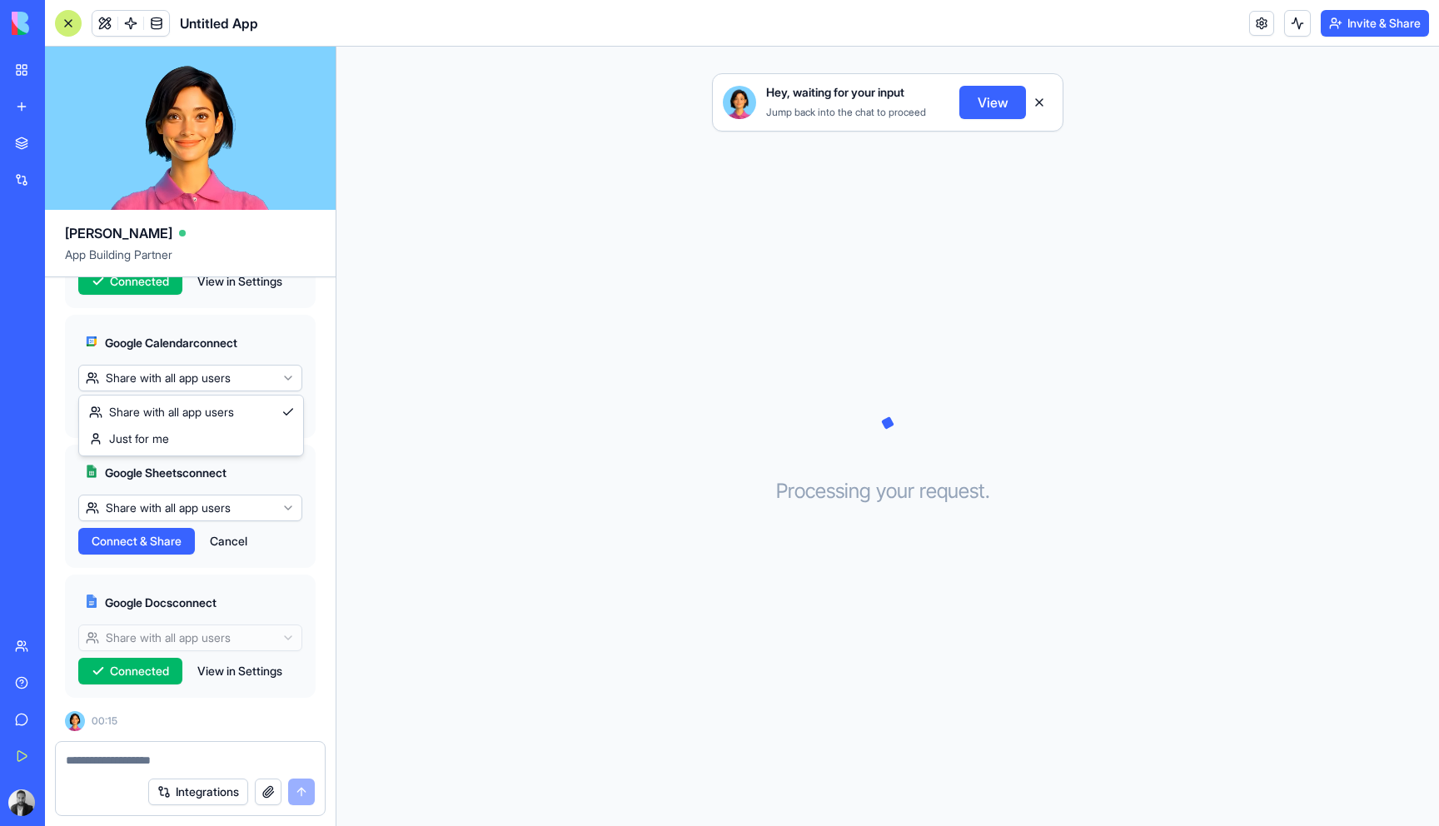
click at [198, 374] on html "BETA My Workspace New app Marketplace Integrations Recent Untitled App AI Logo …" at bounding box center [719, 413] width 1439 height 826
click at [139, 417] on button "Connect" at bounding box center [114, 411] width 72 height 27
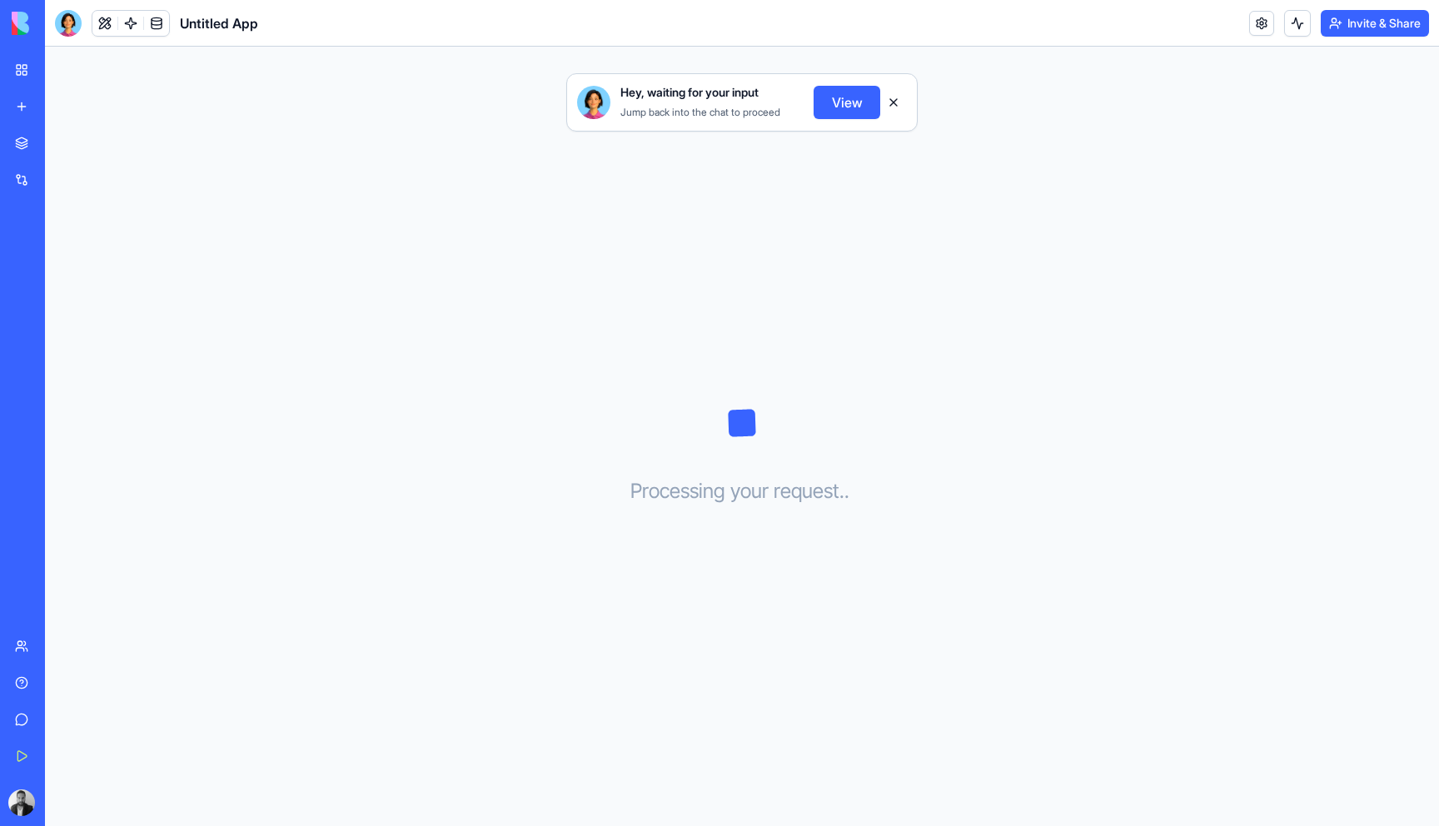
click at [847, 114] on button "View" at bounding box center [846, 102] width 67 height 33
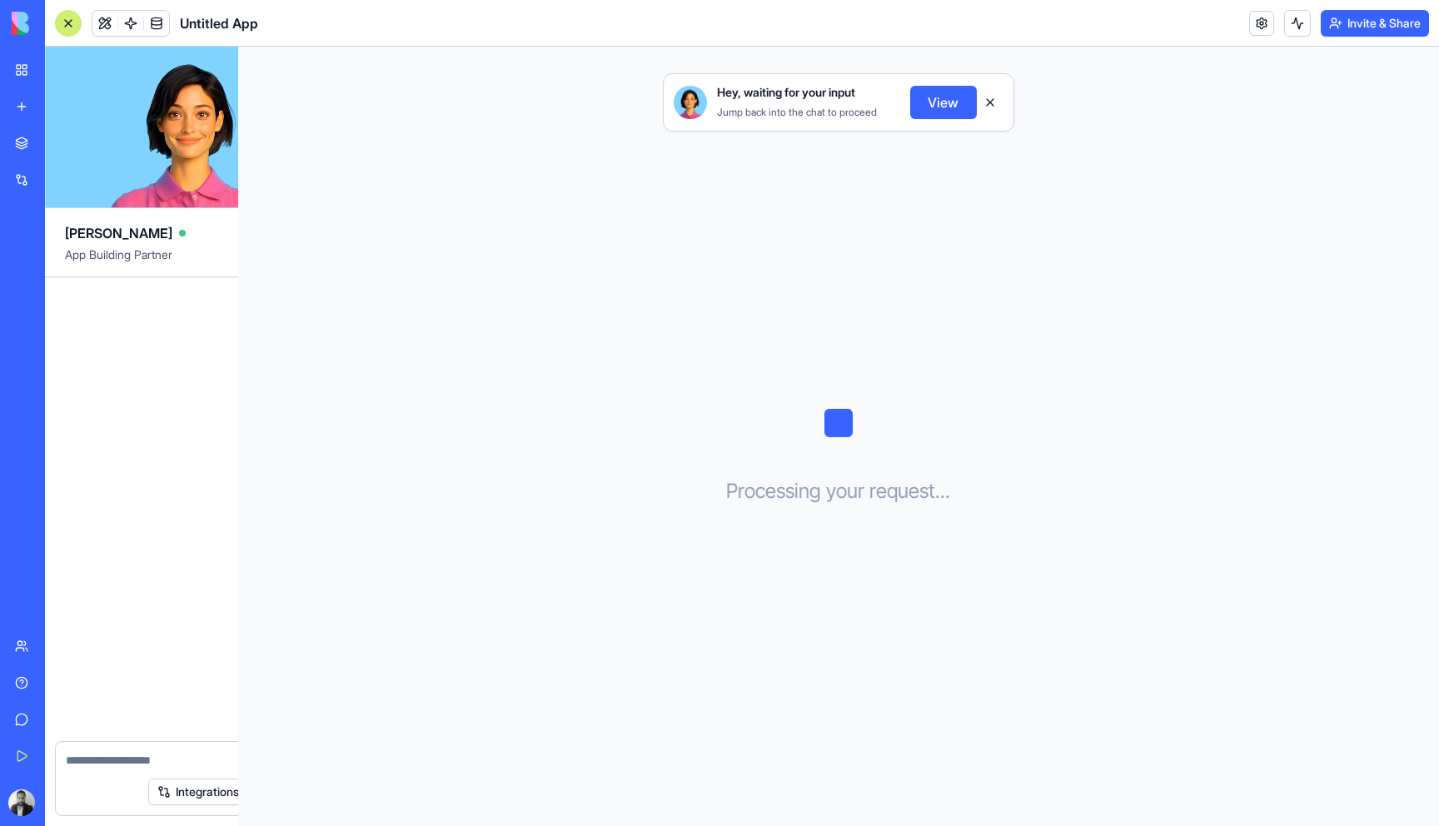
scroll to position [1308, 0]
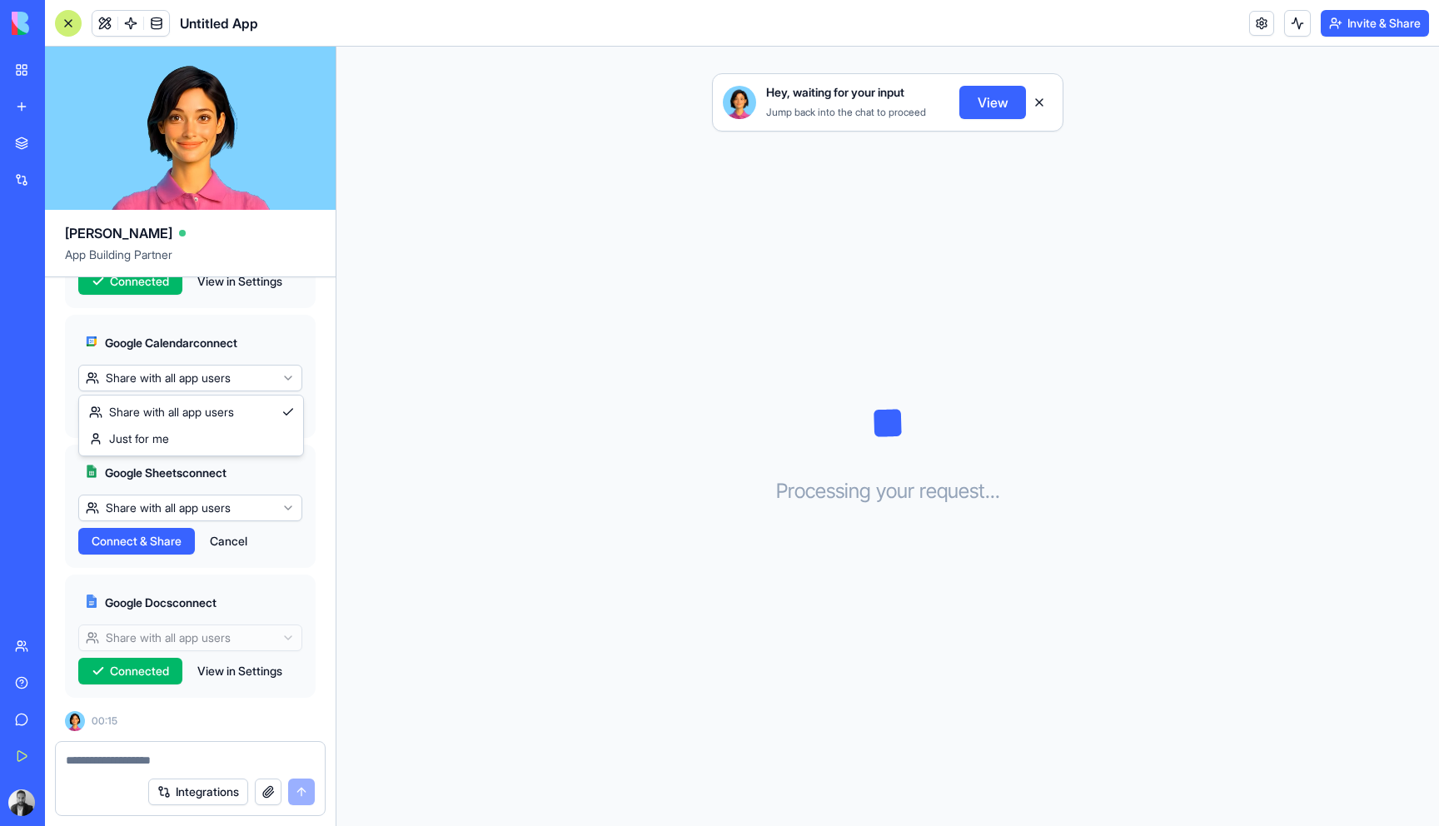
click at [201, 375] on html "BETA My Workspace New app Marketplace Integrations Recent Untitled App AI Logo …" at bounding box center [719, 413] width 1439 height 826
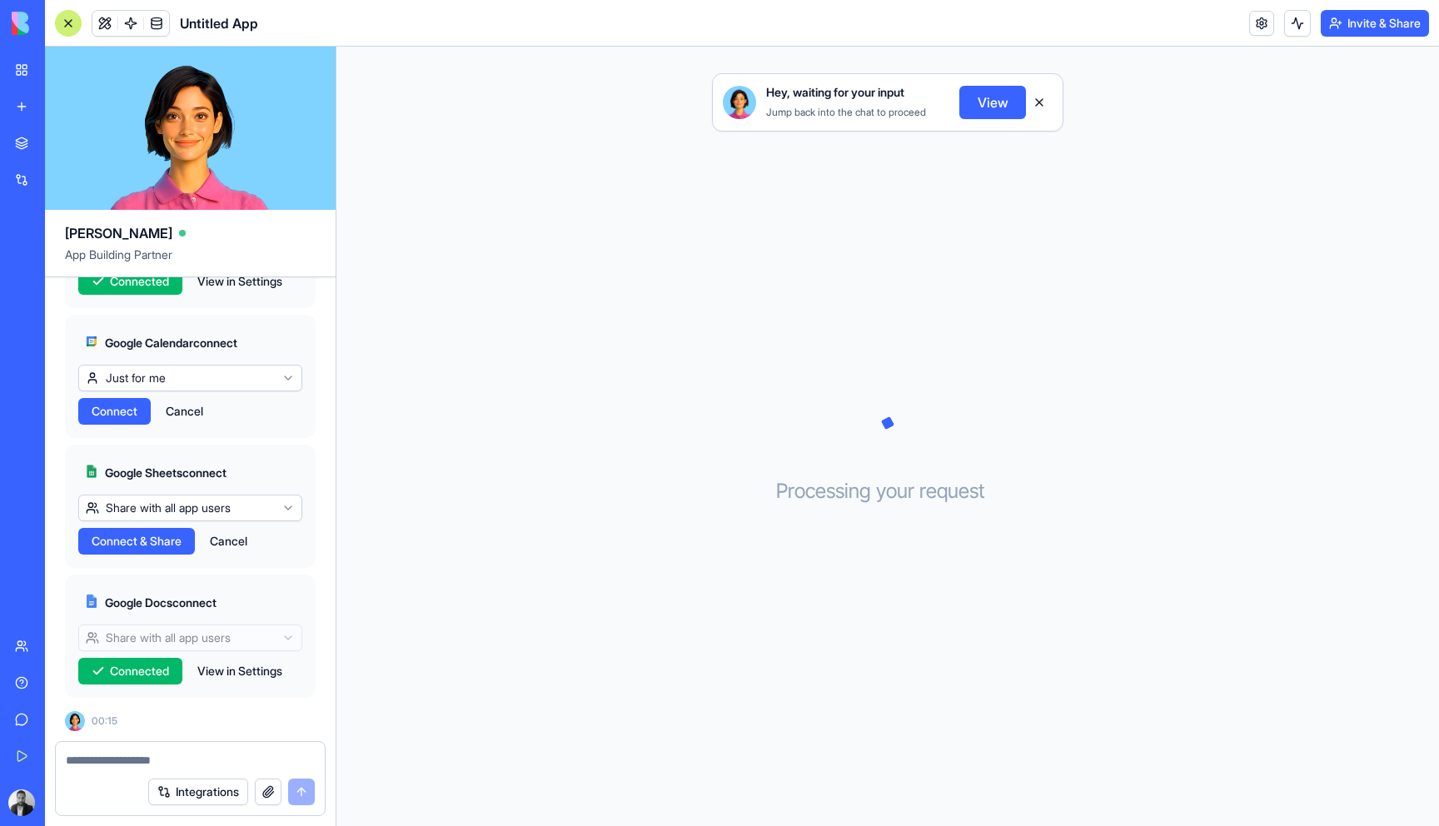
click at [132, 410] on span "Connect" at bounding box center [115, 411] width 46 height 17
click at [170, 505] on html "BETA My Workspace New app Marketplace Integrations Recent Untitled App AI Logo …" at bounding box center [719, 413] width 1439 height 826
click at [136, 545] on span "Connect" at bounding box center [115, 541] width 46 height 17
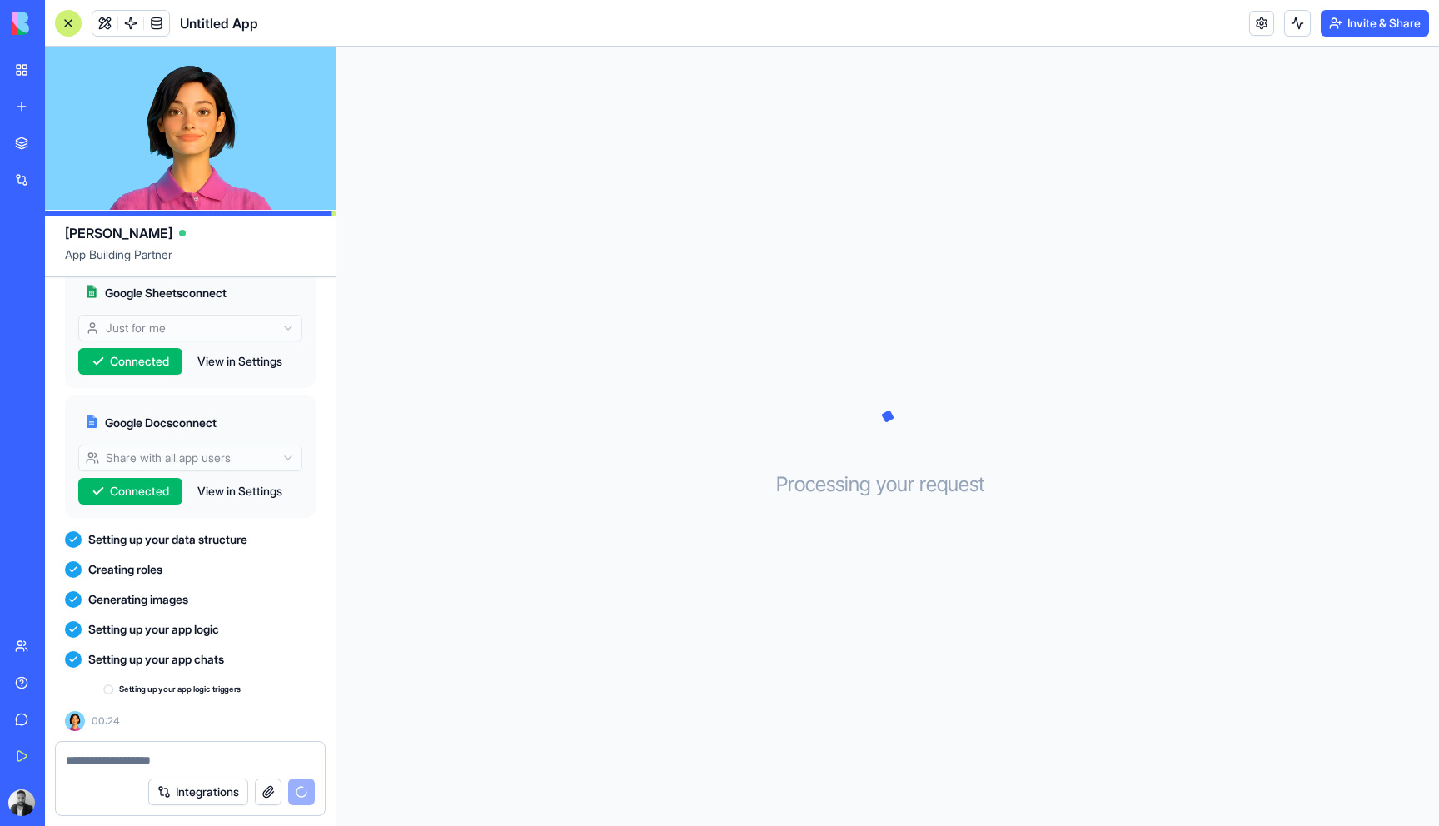
scroll to position [1488, 0]
